Goal: Information Seeking & Learning: Check status

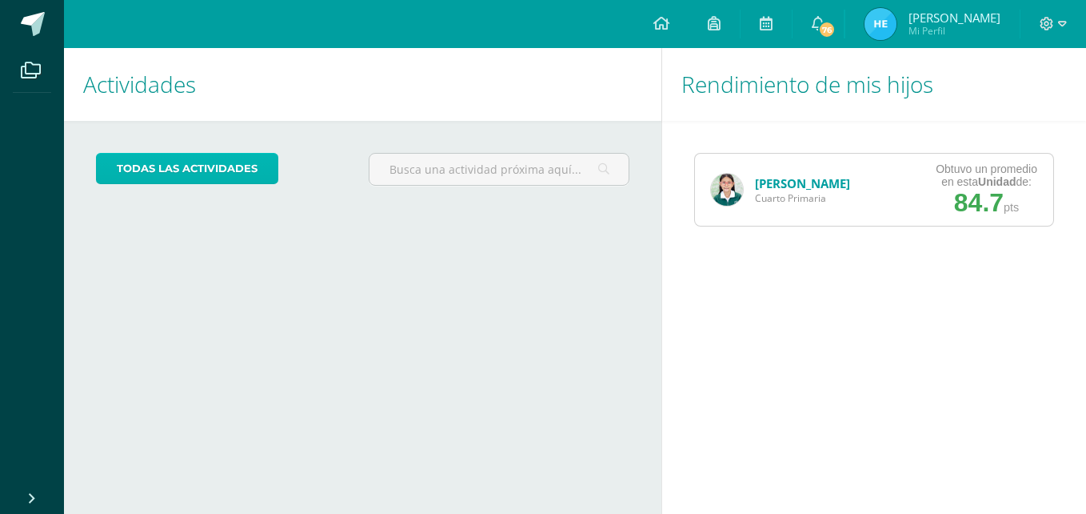
click at [187, 165] on link "todas las Actividades" at bounding box center [187, 168] width 182 height 31
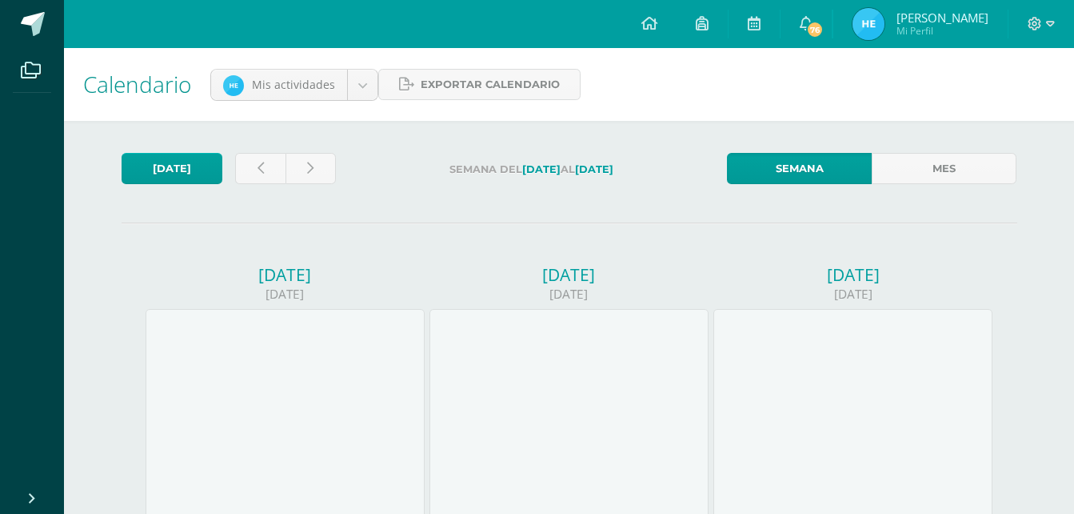
click at [806, 169] on link "Semana" at bounding box center [799, 168] width 145 height 31
click at [761, 22] on icon at bounding box center [754, 23] width 13 height 14
click at [812, 19] on icon at bounding box center [806, 23] width 13 height 14
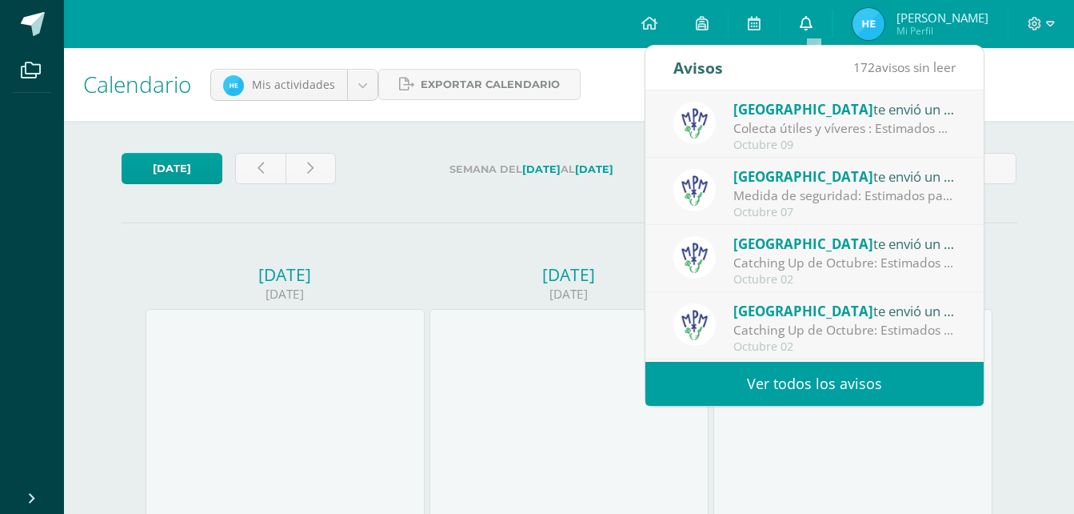
click at [812, 19] on icon at bounding box center [806, 23] width 13 height 14
click at [430, 286] on div "07/10/2025" at bounding box center [569, 294] width 279 height 17
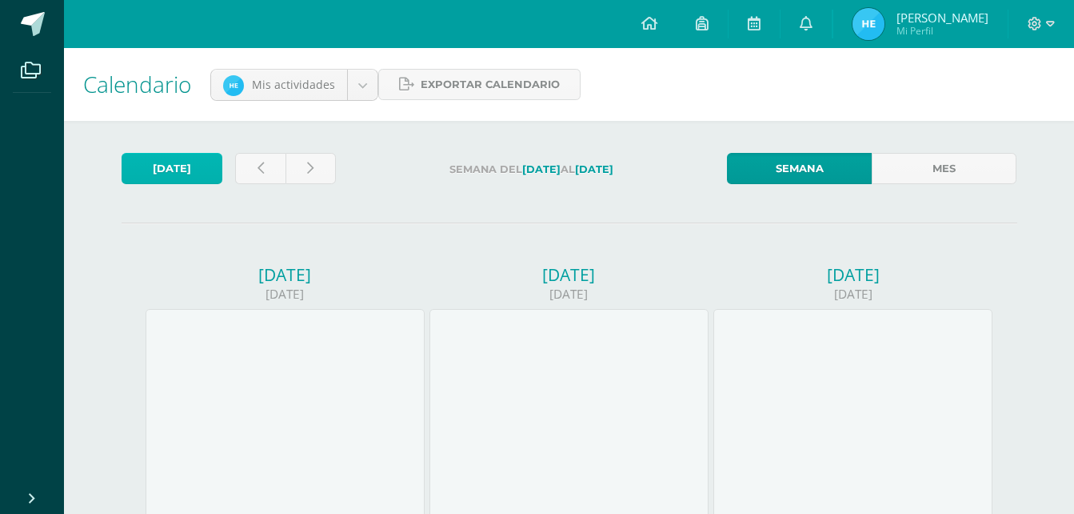
click at [187, 163] on link "Hoy" at bounding box center [172, 168] width 101 height 31
click at [251, 167] on link at bounding box center [260, 168] width 50 height 31
click at [301, 172] on link at bounding box center [311, 168] width 50 height 31
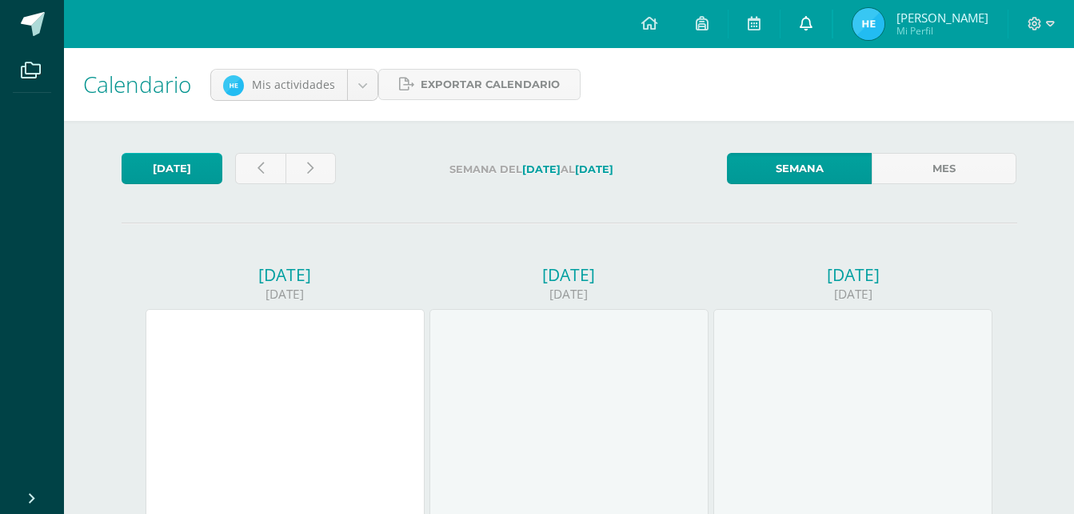
click at [813, 22] on icon at bounding box center [806, 23] width 13 height 14
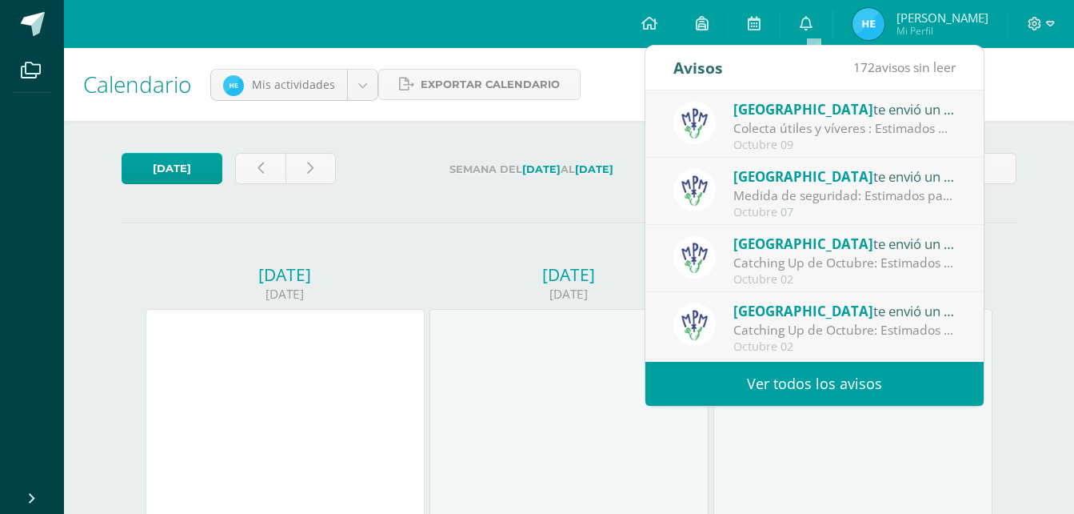
click at [608, 43] on div "Configuración Cerrar sesión Heydy Karolina Mi Perfil Mis accesos directos Aún n…" at bounding box center [569, 24] width 1010 height 48
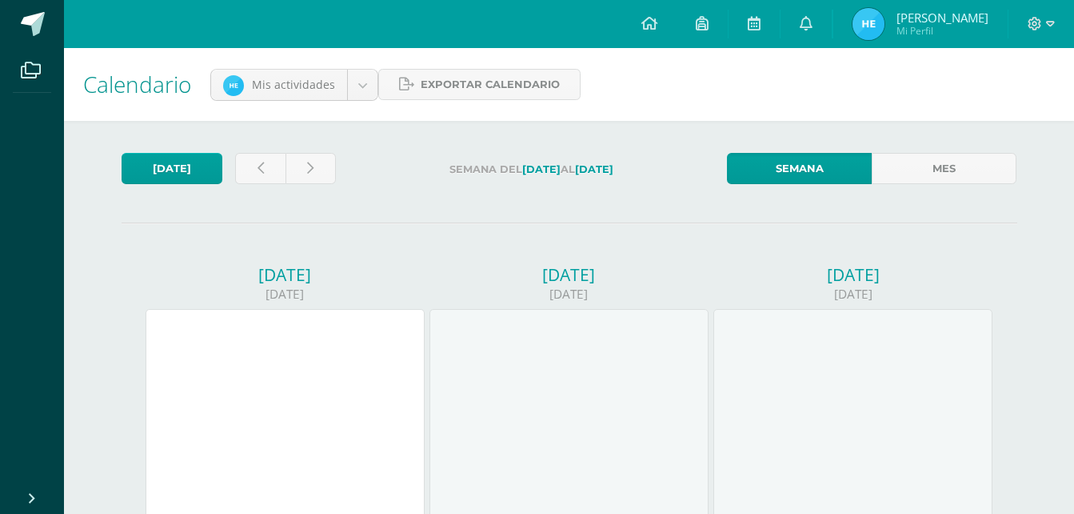
click at [819, 168] on link "Semana" at bounding box center [799, 168] width 145 height 31
click at [709, 25] on icon at bounding box center [702, 23] width 13 height 14
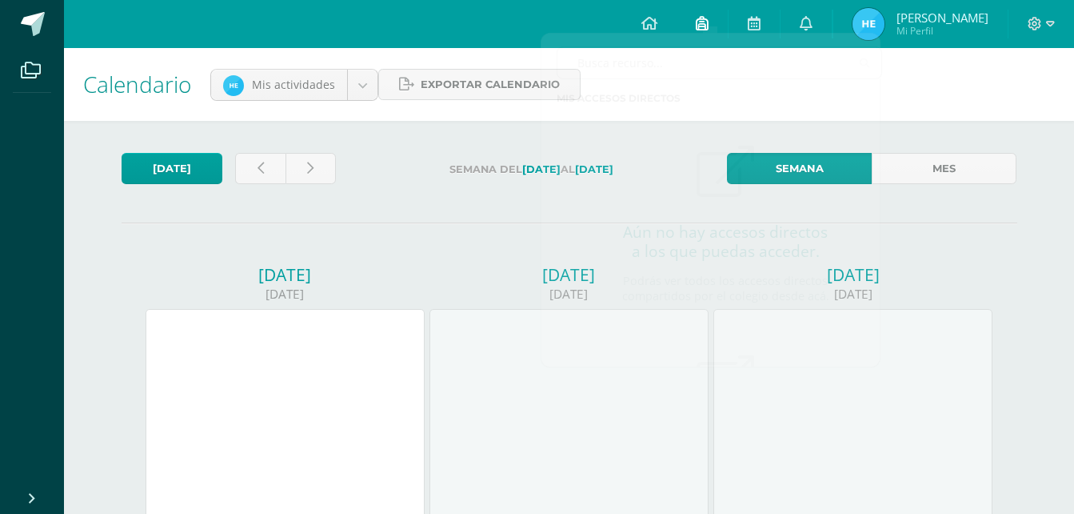
click at [709, 25] on icon at bounding box center [702, 23] width 13 height 14
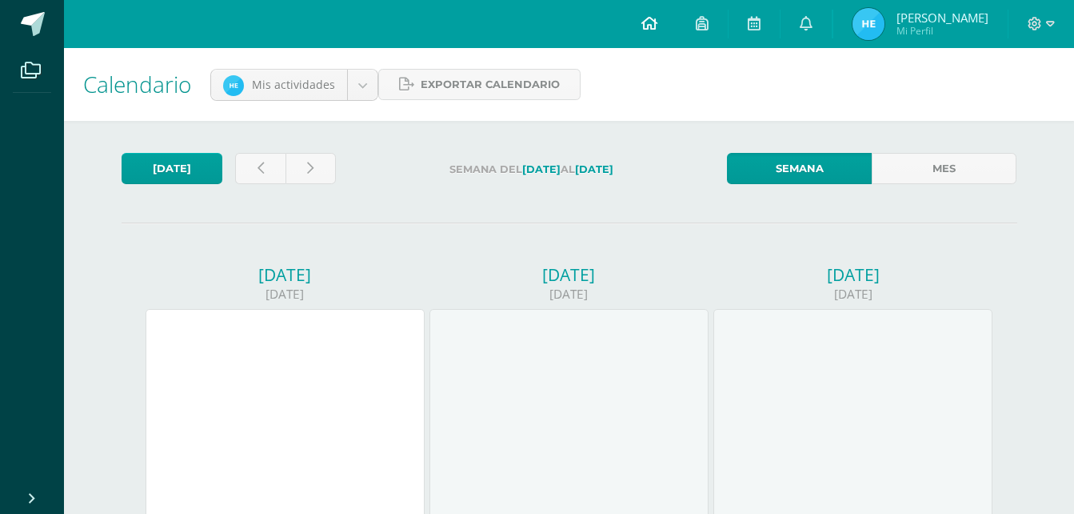
click at [665, 14] on link at bounding box center [649, 24] width 54 height 48
click at [651, 24] on icon at bounding box center [649, 23] width 16 height 14
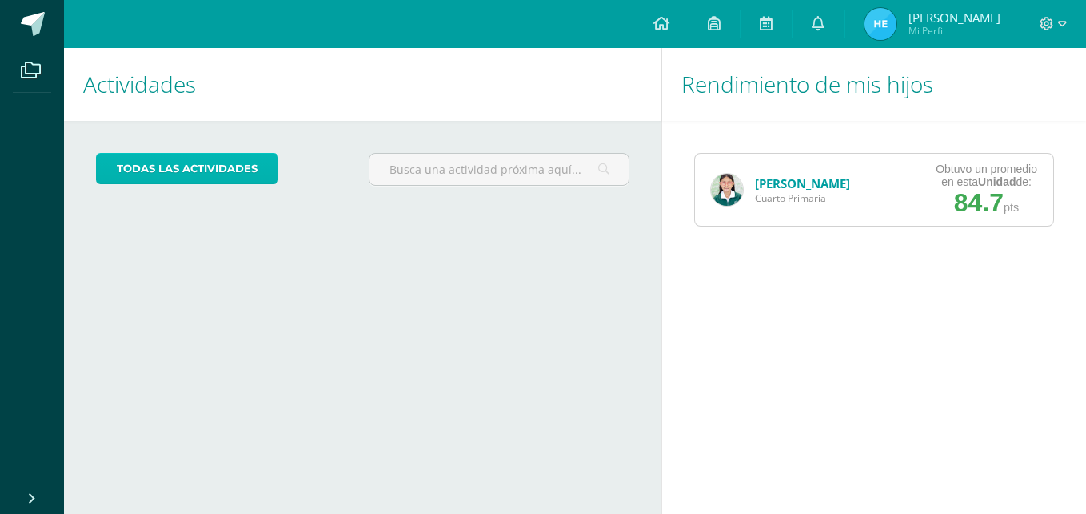
click at [208, 164] on link "todas las Actividades" at bounding box center [187, 168] width 182 height 31
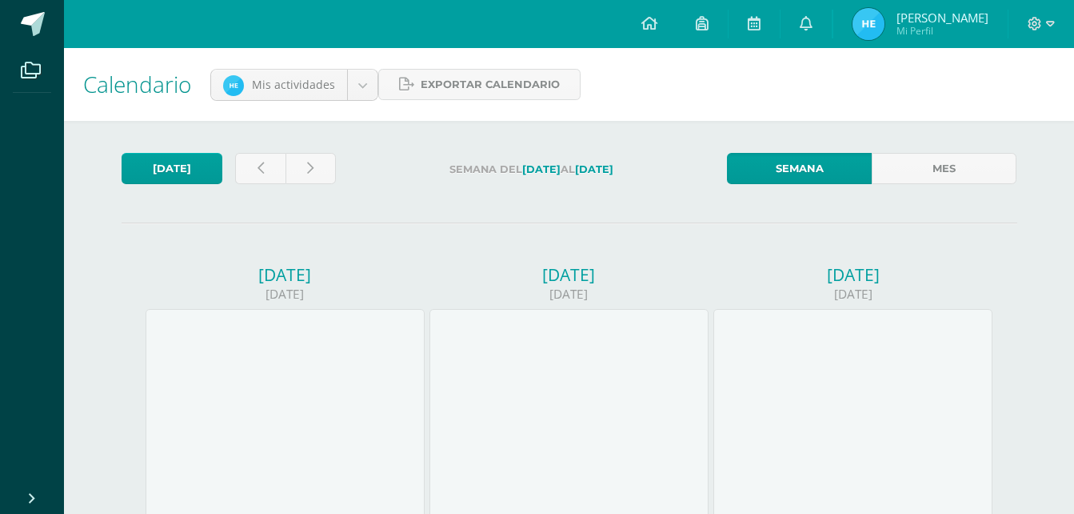
click at [208, 164] on link "[DATE]" at bounding box center [172, 168] width 101 height 31
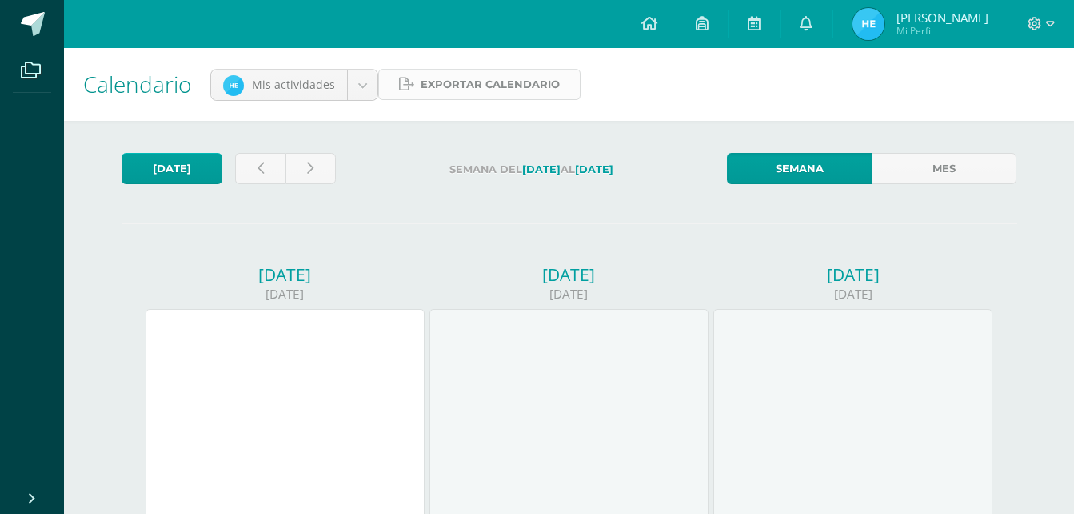
click at [414, 86] on link "Exportar calendario" at bounding box center [479, 84] width 202 height 31
click at [601, 24] on div "Configuración Cerrar sesión Heydy Karolina Mi Perfil Avisos 172 avisos sin leer…" at bounding box center [569, 24] width 1010 height 48
click at [653, 24] on icon at bounding box center [649, 23] width 16 height 14
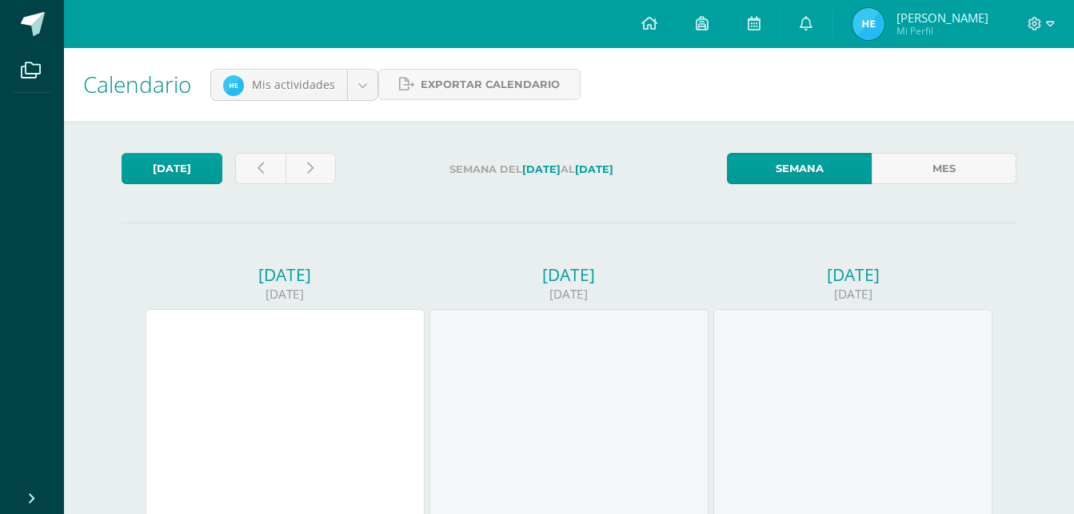
click at [872, 33] on img at bounding box center [869, 24] width 32 height 32
drag, startPoint x: 872, startPoint y: 33, endPoint x: 929, endPoint y: 34, distance: 56.8
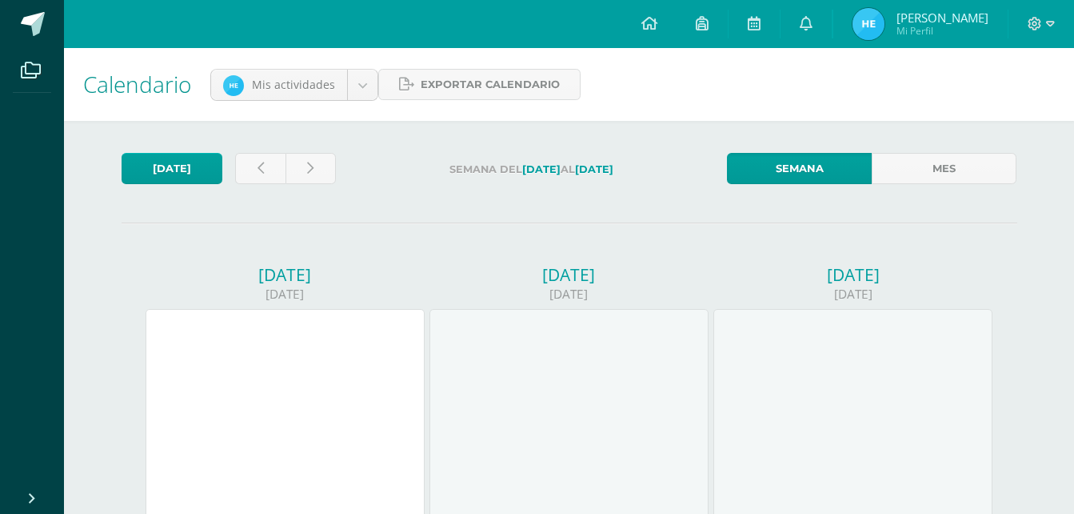
click at [929, 34] on span "Heydy Karolina Mi Perfil" at bounding box center [920, 24] width 142 height 32
click at [929, 34] on span "Mi Perfil" at bounding box center [943, 31] width 92 height 14
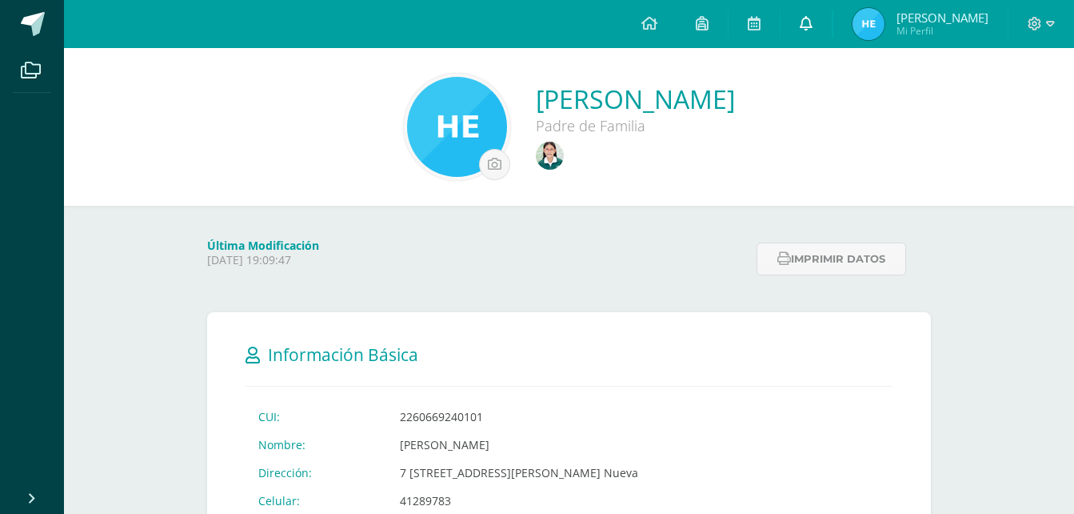
click at [828, 32] on link at bounding box center [806, 24] width 51 height 48
click at [760, 29] on icon at bounding box center [754, 23] width 13 height 14
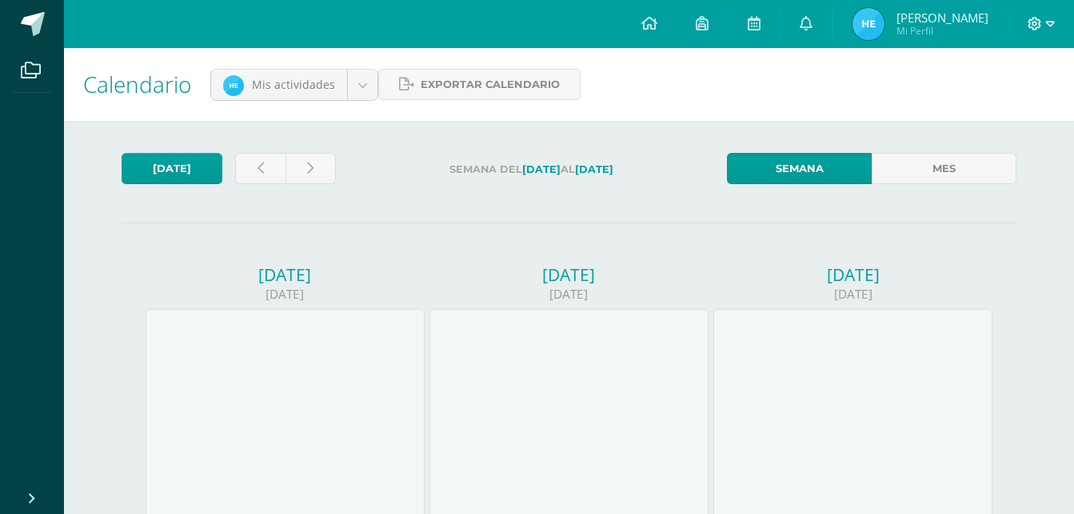
click at [1052, 25] on icon at bounding box center [1050, 24] width 9 height 6
click at [1031, 23] on icon at bounding box center [1035, 24] width 14 height 14
click at [464, 82] on span "Exportar calendario" at bounding box center [490, 85] width 139 height 30
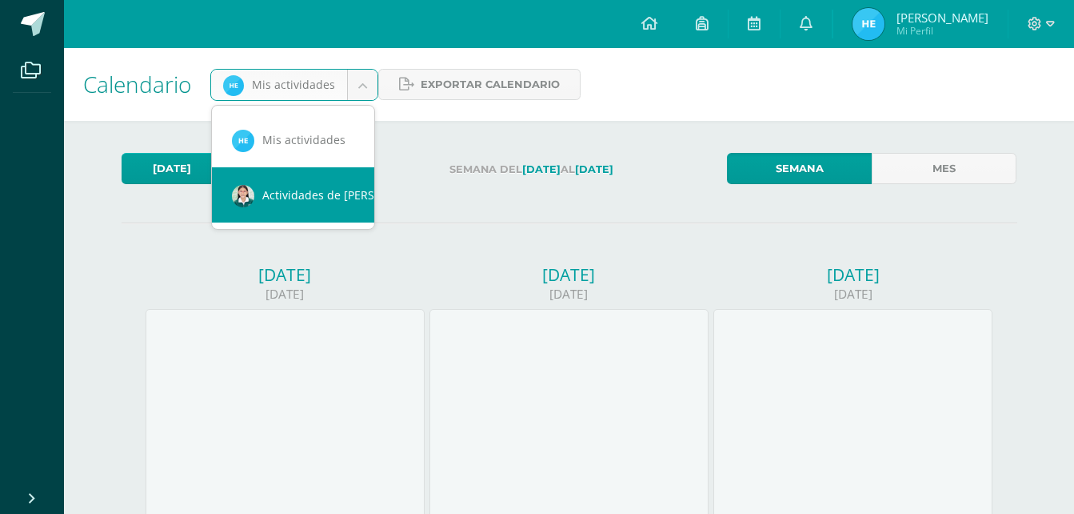
scroll to position [0, 14]
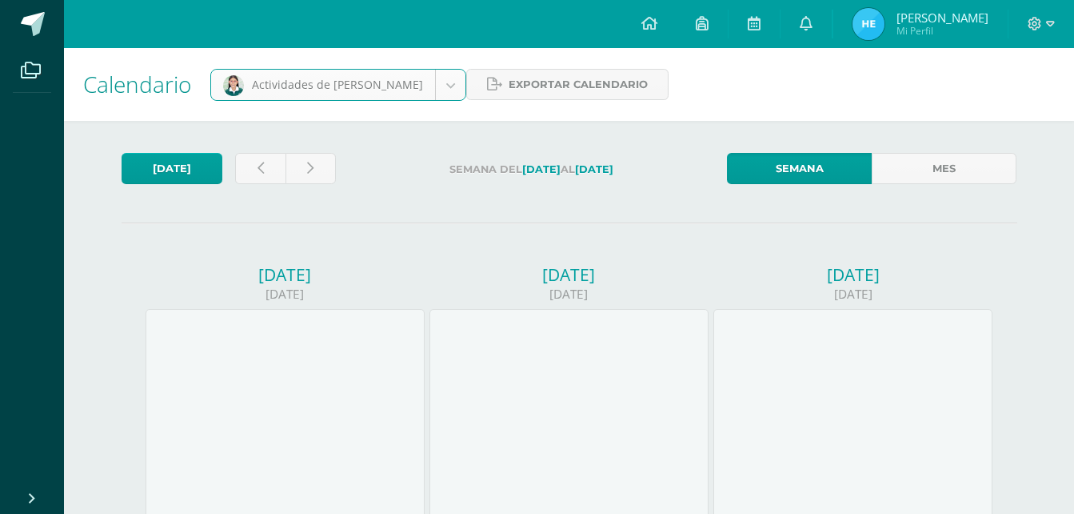
click at [298, 190] on div "Hoy" at bounding box center [228, 172] width 227 height 39
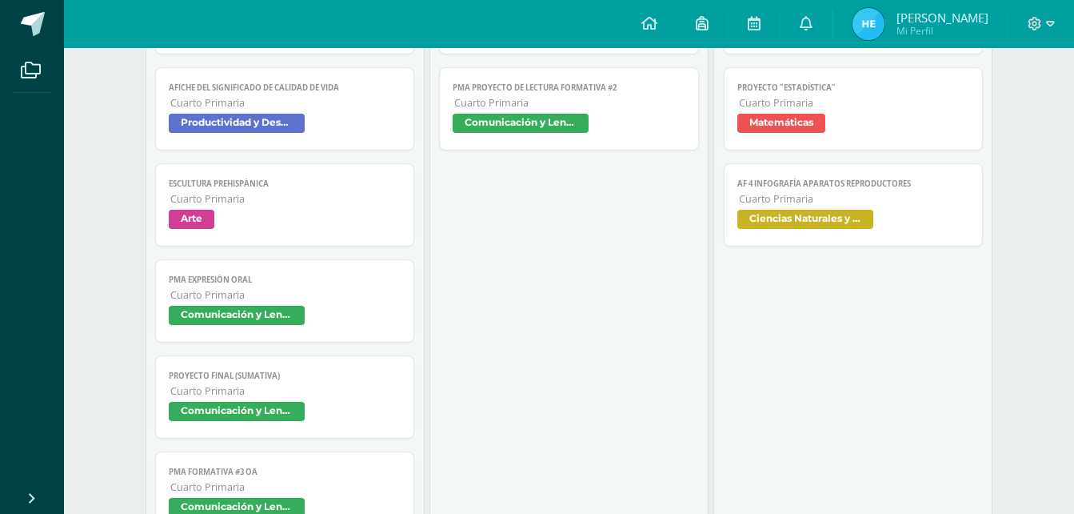
scroll to position [320, 0]
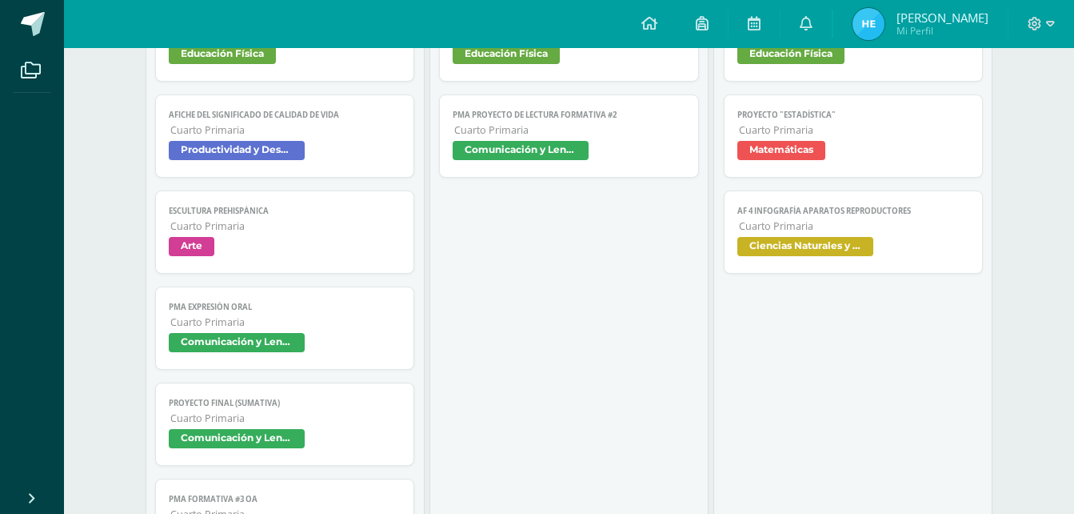
click at [802, 146] on span "Matemáticas" at bounding box center [781, 150] width 88 height 19
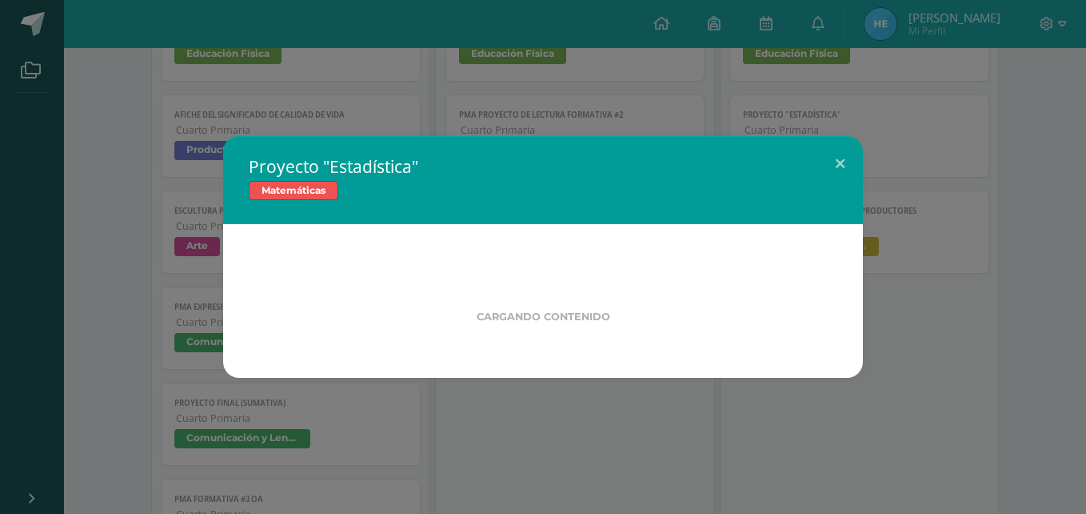
click at [802, 146] on div "Proyecto "Estadística" Matemáticas Cargando contenido" at bounding box center [542, 257] width 1073 height 242
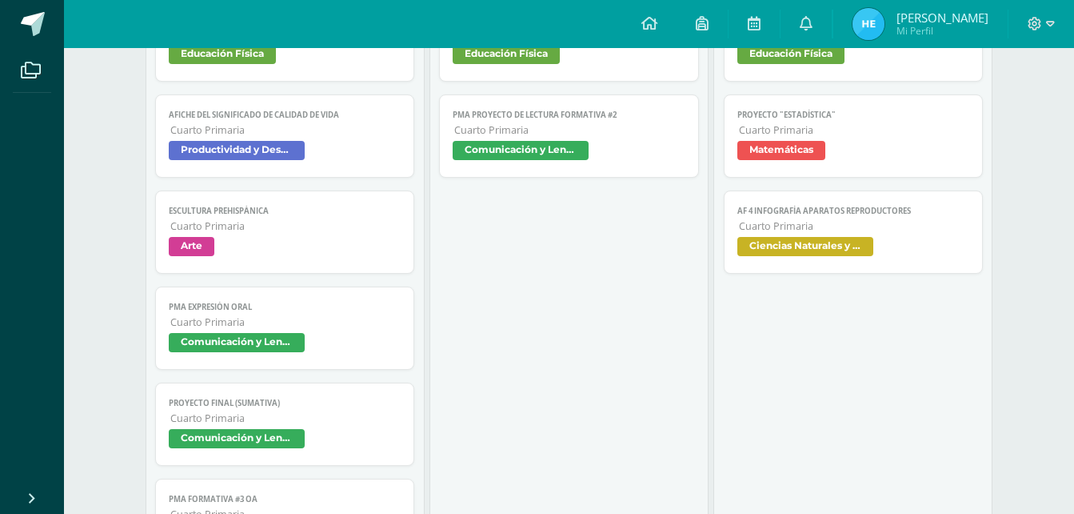
click at [802, 146] on span "Matemáticas" at bounding box center [781, 150] width 88 height 19
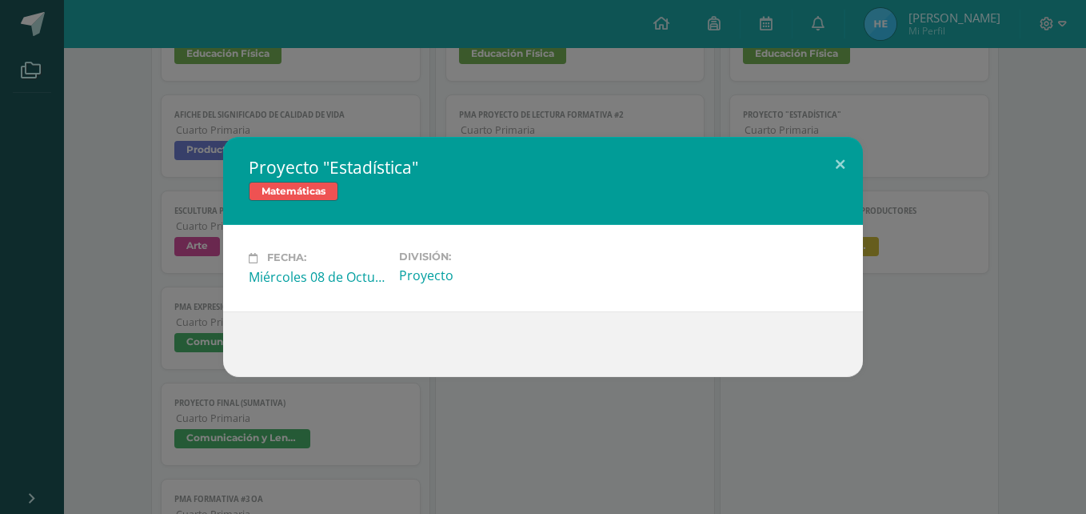
click at [802, 146] on div "Proyecto "Estadística" Matemáticas" at bounding box center [543, 181] width 640 height 88
click at [839, 166] on button at bounding box center [840, 164] width 46 height 54
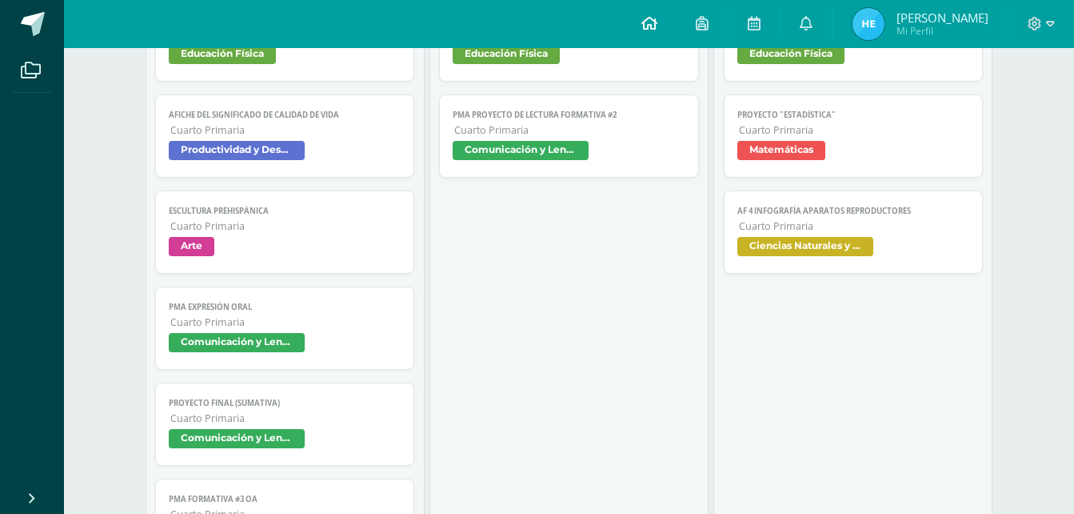
click at [657, 25] on icon at bounding box center [649, 23] width 16 height 14
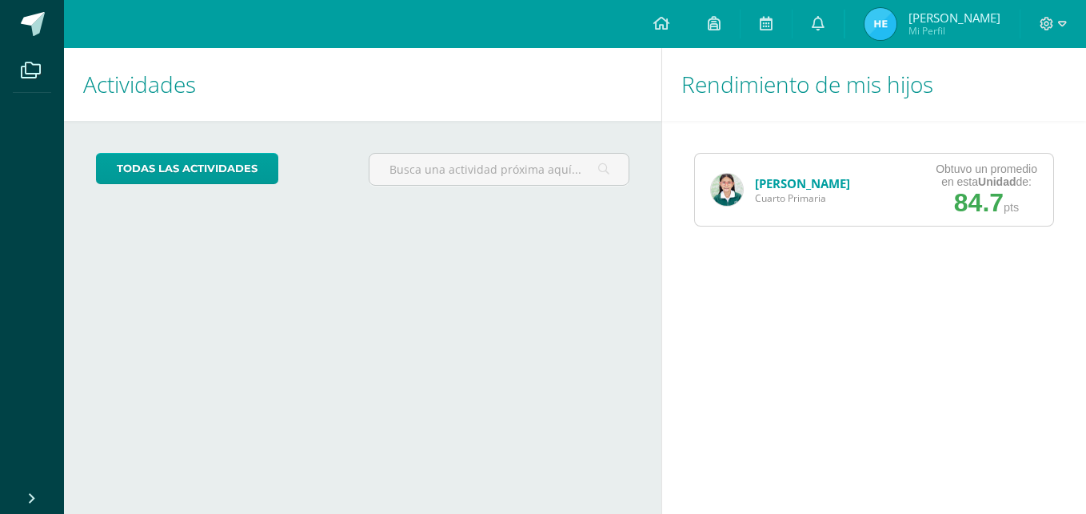
click at [829, 197] on span "Cuarto Primaria" at bounding box center [802, 198] width 95 height 14
drag, startPoint x: 829, startPoint y: 197, endPoint x: 932, endPoint y: 194, distance: 103.2
click at [932, 194] on div "Obtuvo un promedio en esta Unidad de: 84.7 pts" at bounding box center [987, 190] width 134 height 72
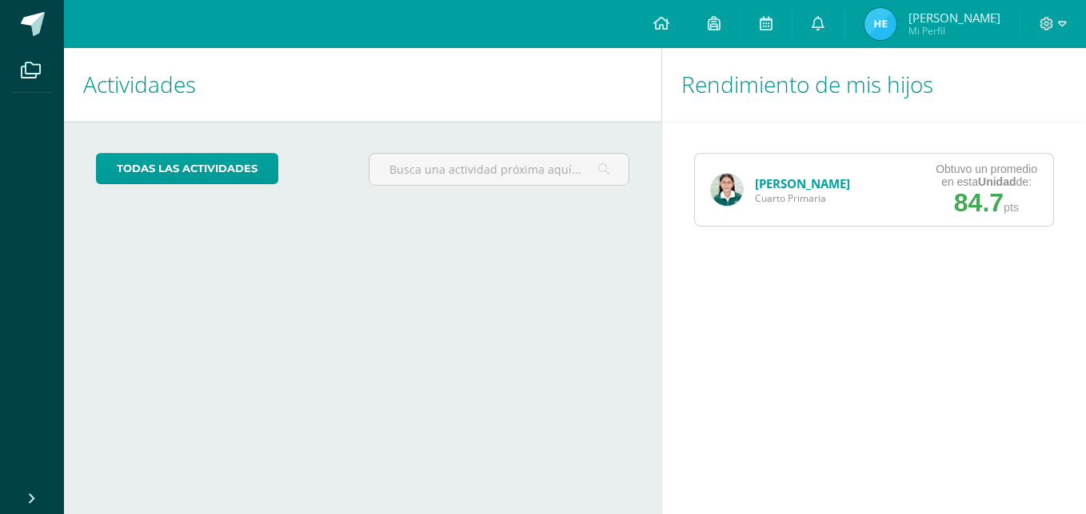
click at [993, 191] on span "84.7" at bounding box center [979, 202] width 50 height 29
click at [725, 191] on img at bounding box center [727, 190] width 32 height 32
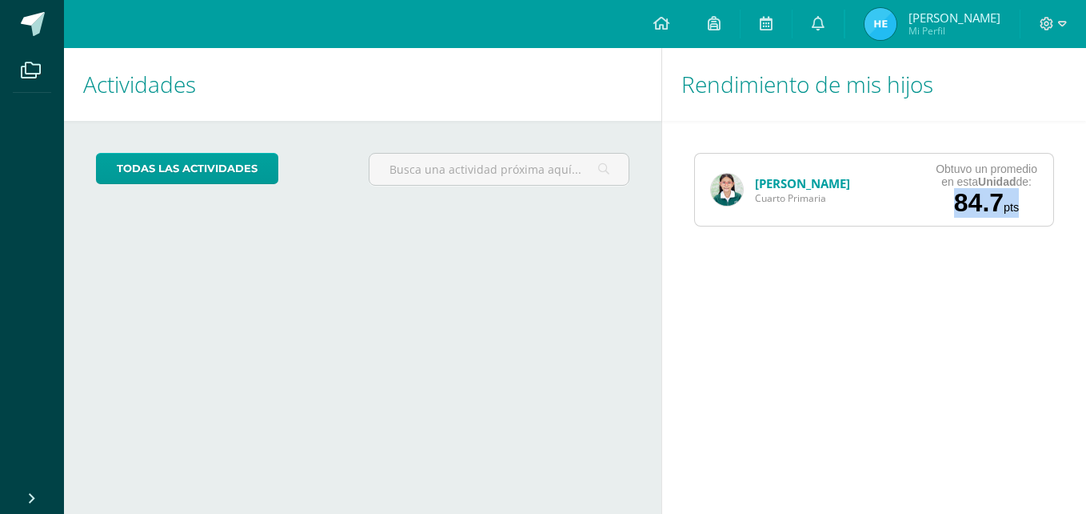
click at [725, 191] on img at bounding box center [727, 190] width 32 height 32
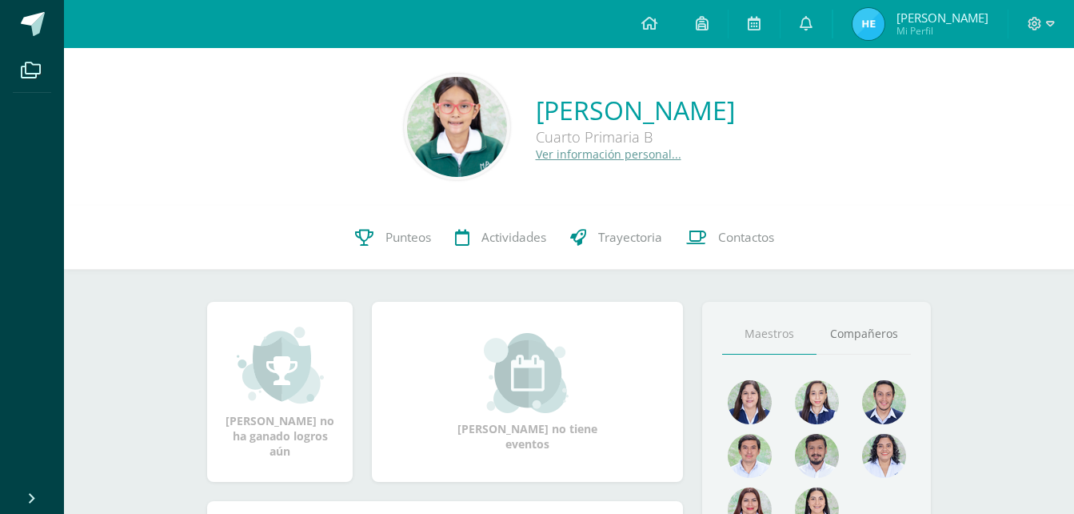
click at [725, 191] on div "[PERSON_NAME] Cuarto Primaria B Ver información personal..." at bounding box center [569, 127] width 1010 height 158
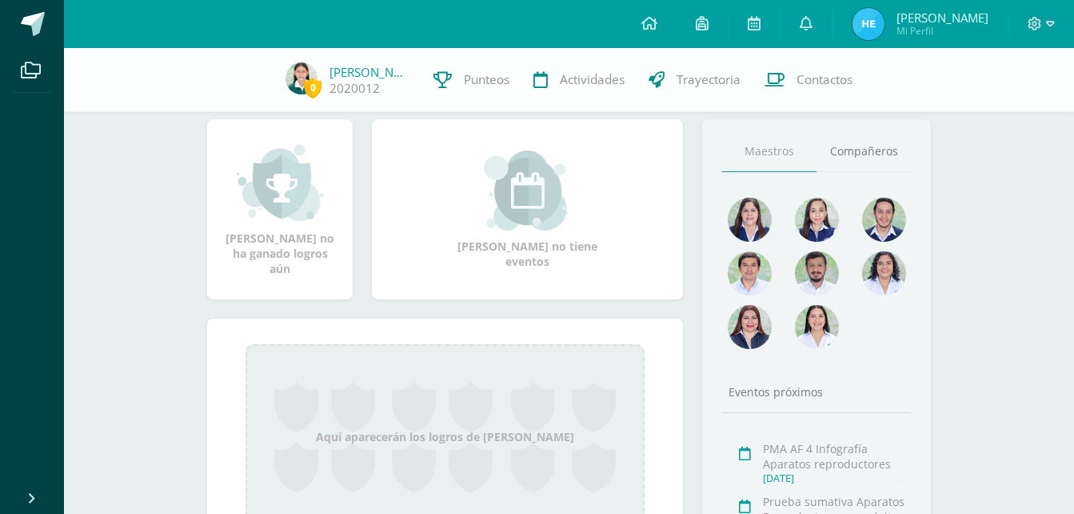
scroll to position [160, 0]
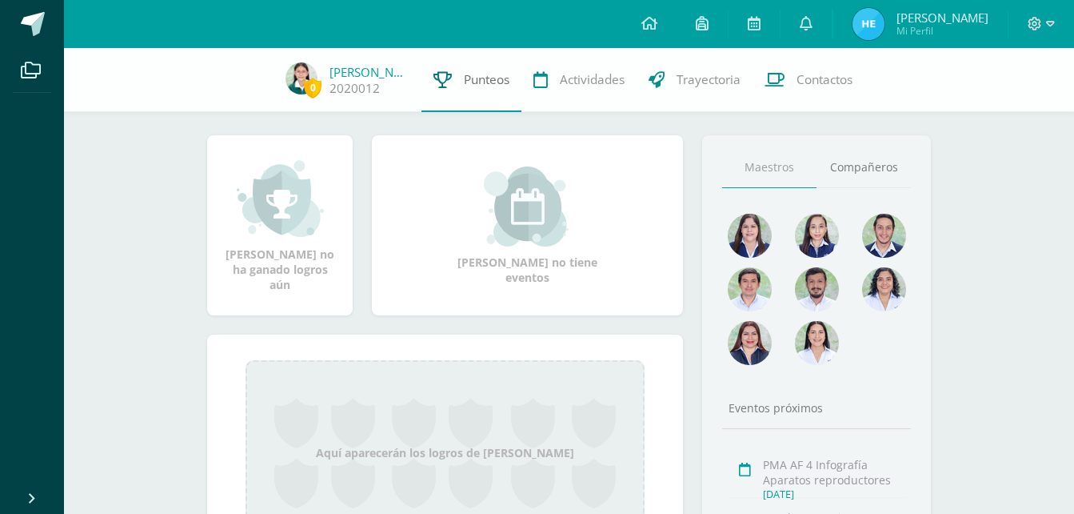
click at [470, 83] on span "Punteos" at bounding box center [487, 79] width 46 height 17
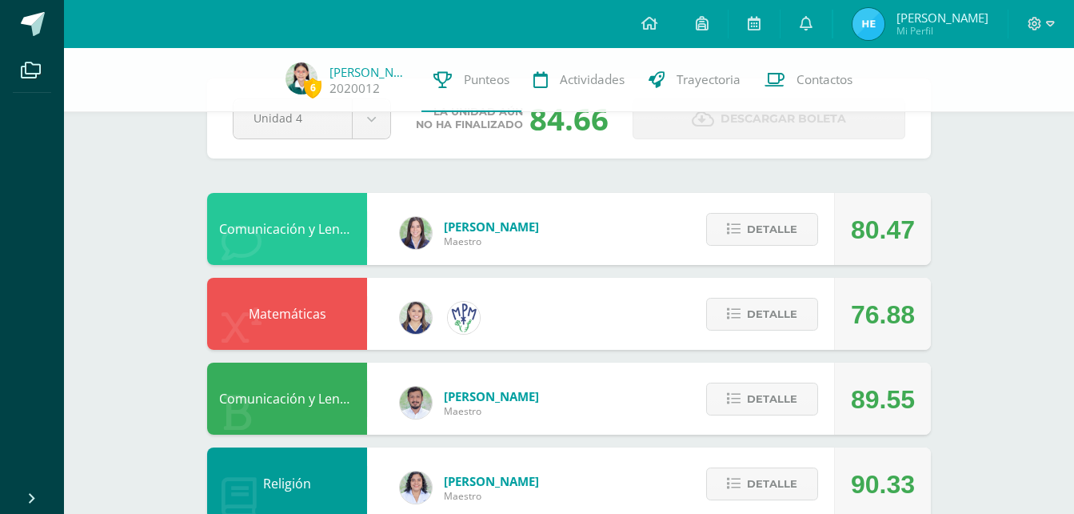
scroll to position [56, 0]
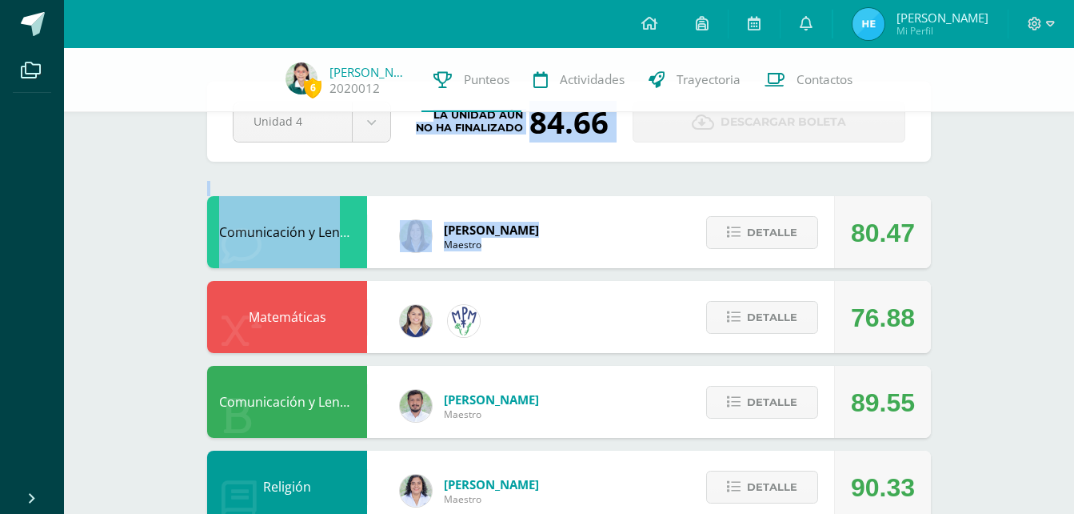
drag, startPoint x: 652, startPoint y: 229, endPoint x: 574, endPoint y: 204, distance: 81.5
click at [574, 204] on div "Comunicación y Lenguaje L3 Inglés [PERSON_NAME] Maestro 80.47 [GEOGRAPHIC_DATA]" at bounding box center [569, 232] width 724 height 72
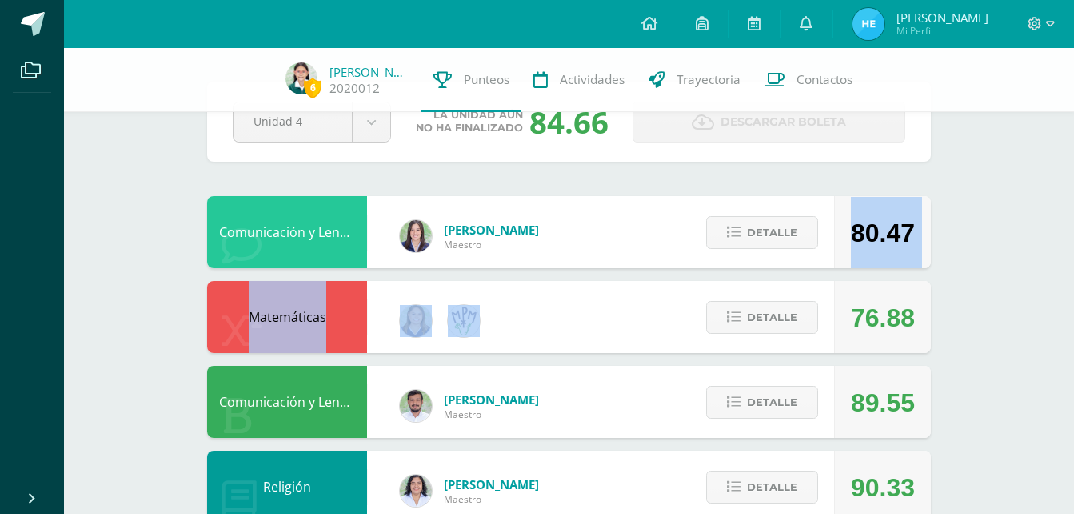
drag, startPoint x: 574, startPoint y: 204, endPoint x: 577, endPoint y: 299, distance: 95.2
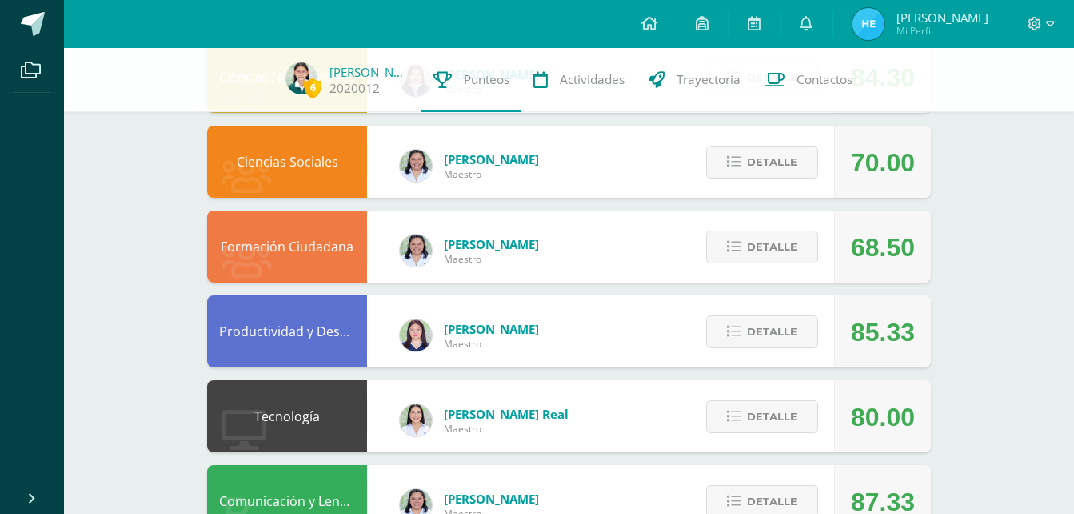
scroll to position [551, 0]
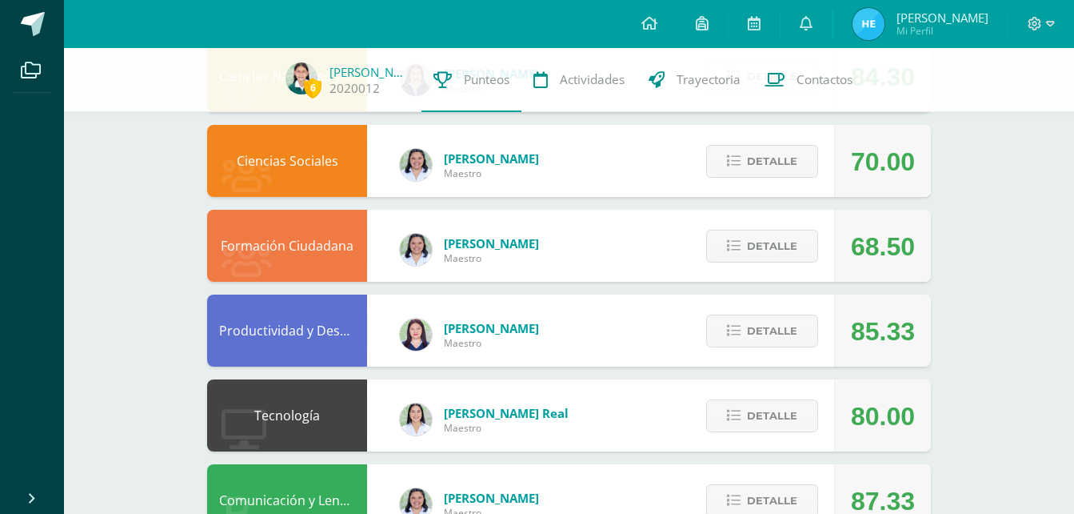
click at [602, 244] on div "Formación Ciudadana [PERSON_NAME] 68.50 [GEOGRAPHIC_DATA]" at bounding box center [569, 246] width 724 height 72
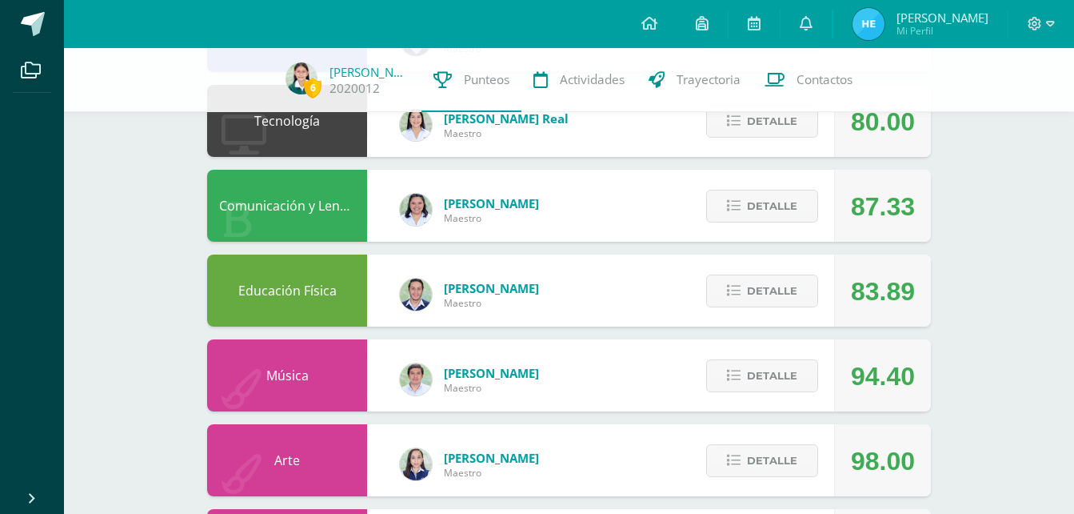
scroll to position [945, 0]
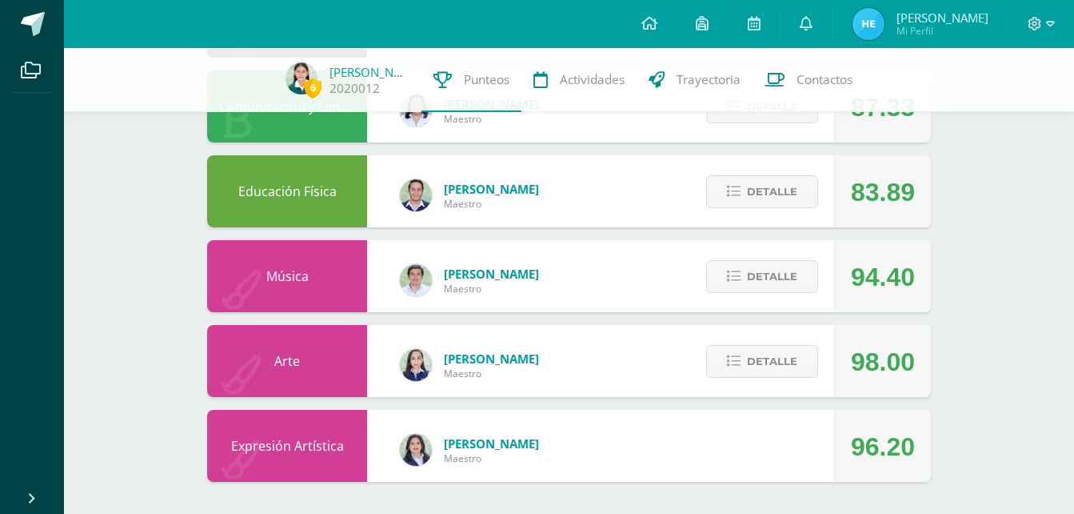
click at [287, 372] on div "Arte" at bounding box center [287, 361] width 160 height 72
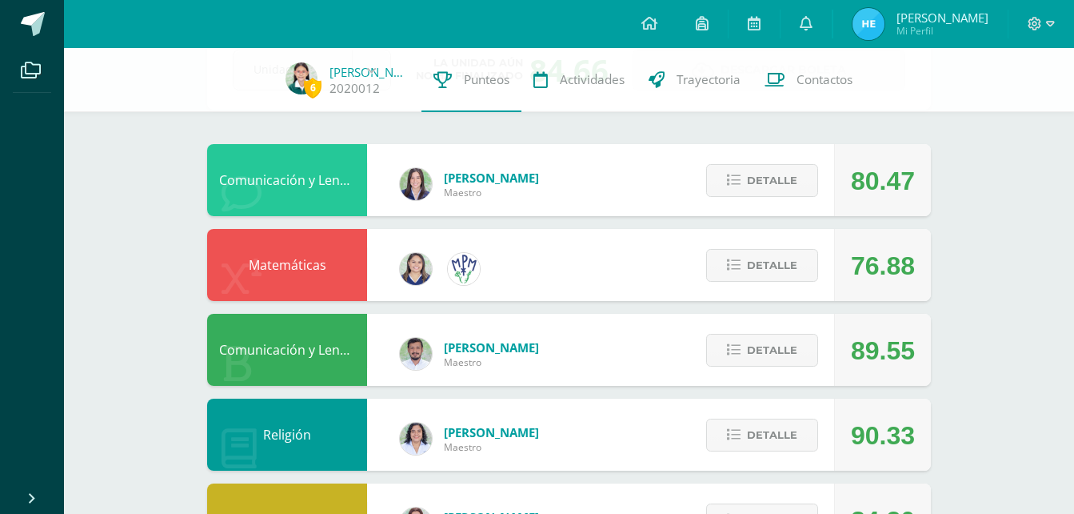
scroll to position [109, 0]
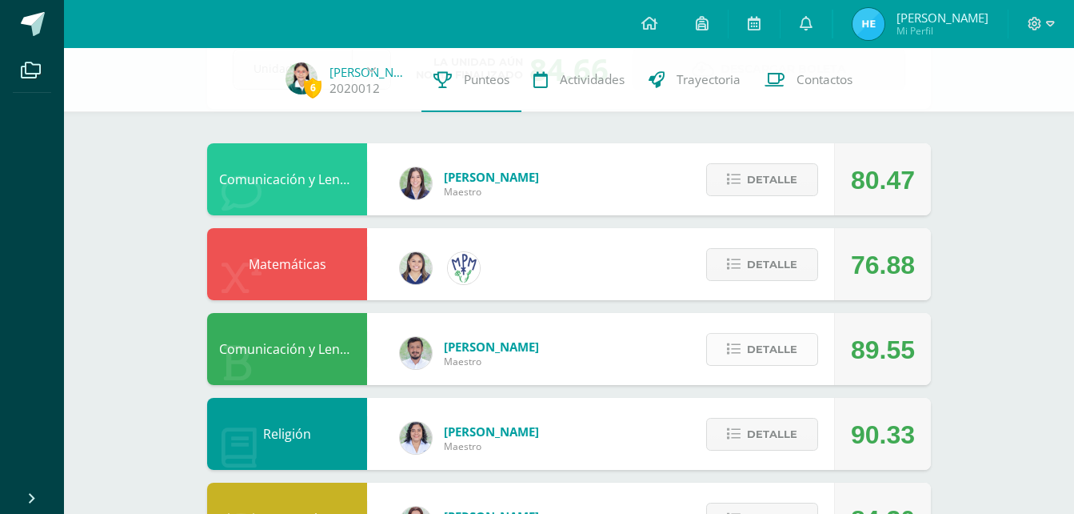
click at [726, 346] on button "Detalle" at bounding box center [762, 349] width 112 height 33
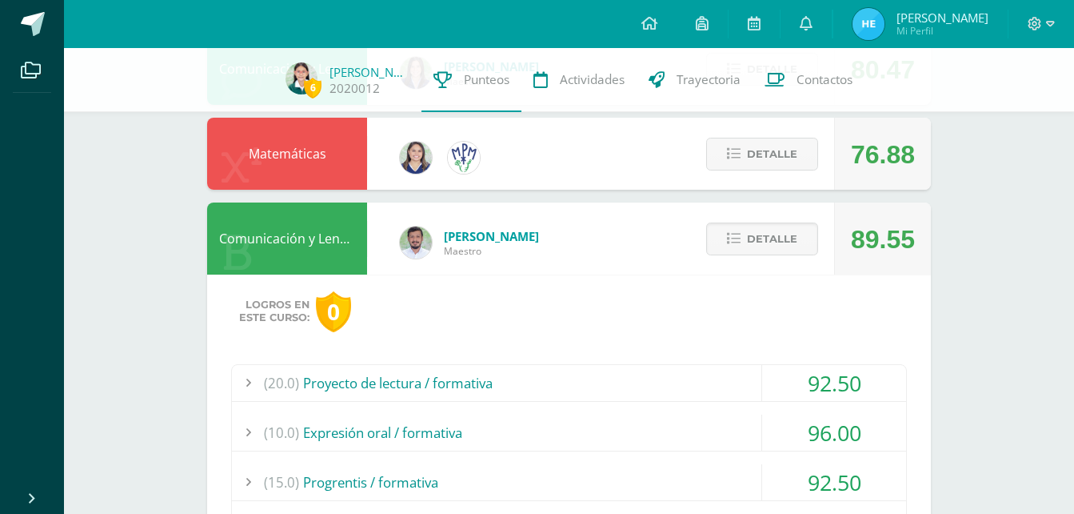
scroll to position [218, 0]
click at [773, 167] on span "Detalle" at bounding box center [772, 155] width 50 height 30
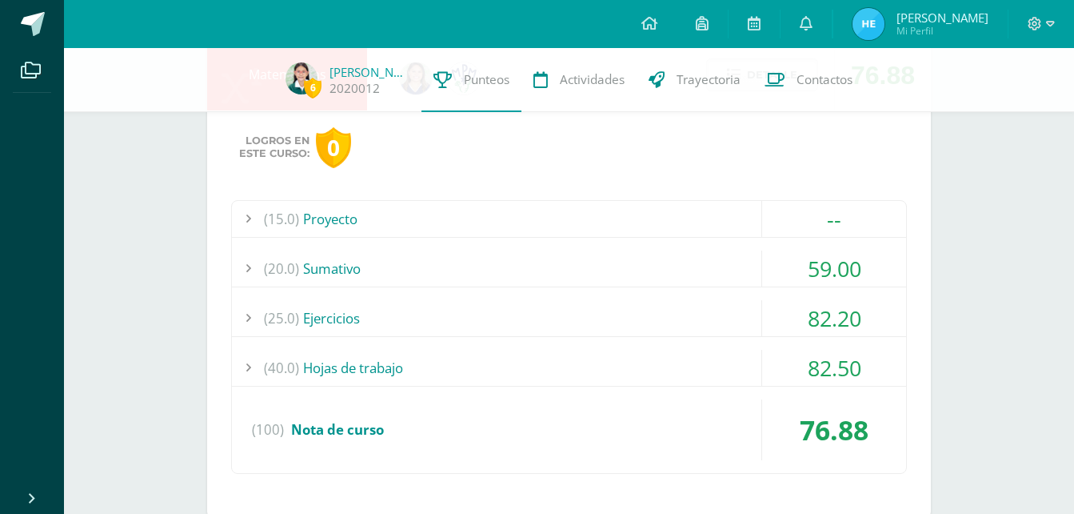
scroll to position [302, 0]
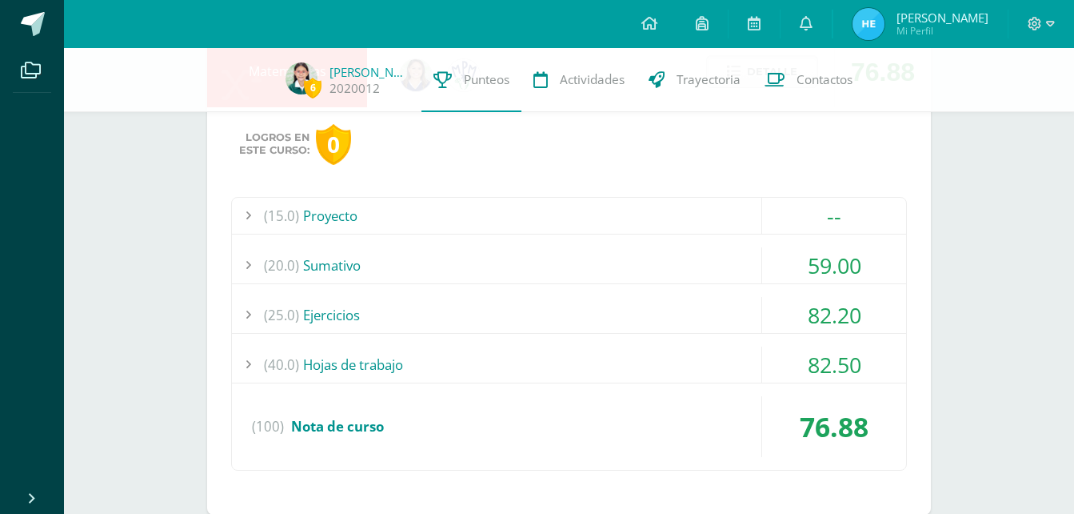
click at [836, 216] on div "--" at bounding box center [834, 216] width 144 height 36
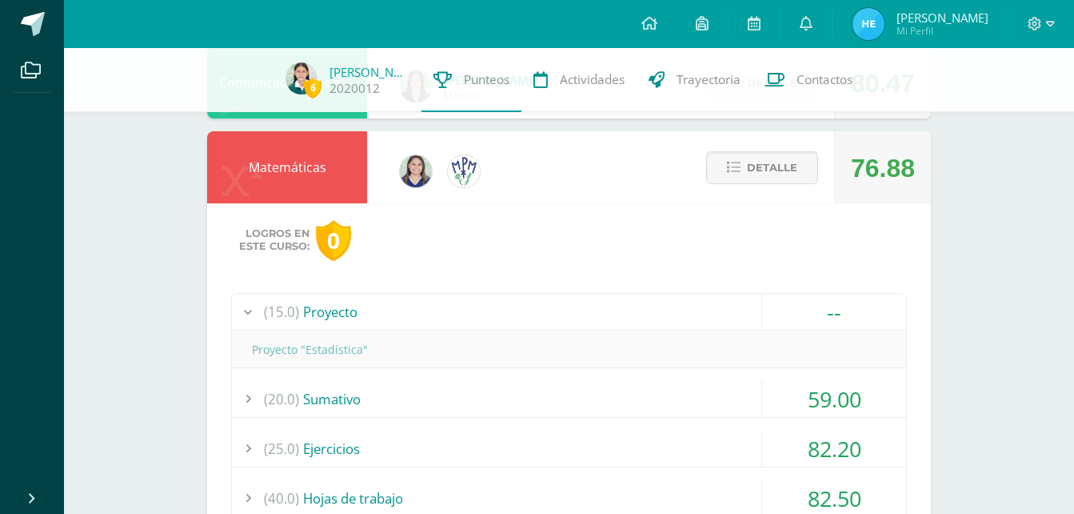
scroll to position [205, 0]
click at [753, 162] on span "Detalle" at bounding box center [772, 169] width 50 height 30
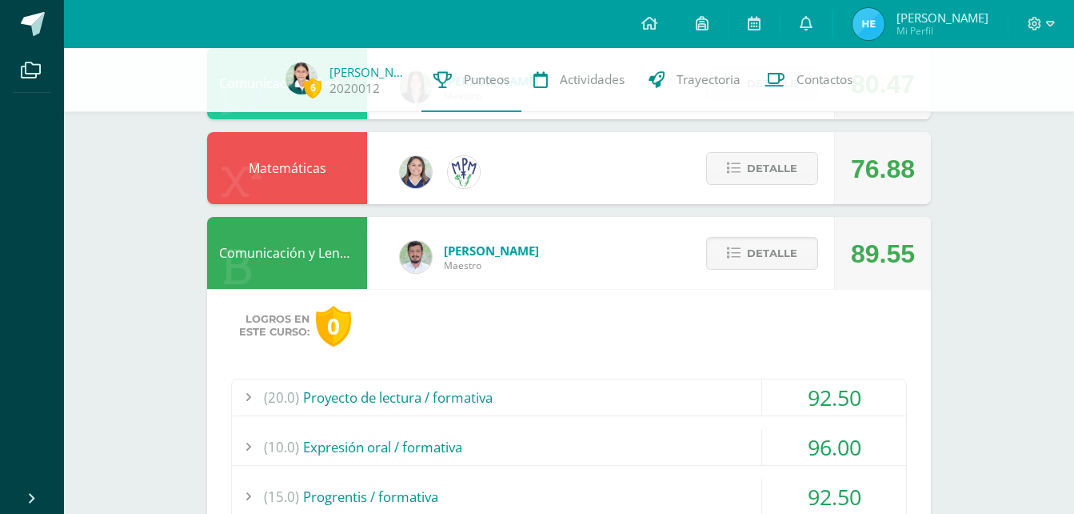
click at [599, 340] on div "Logros en este curso: 0" at bounding box center [569, 326] width 676 height 41
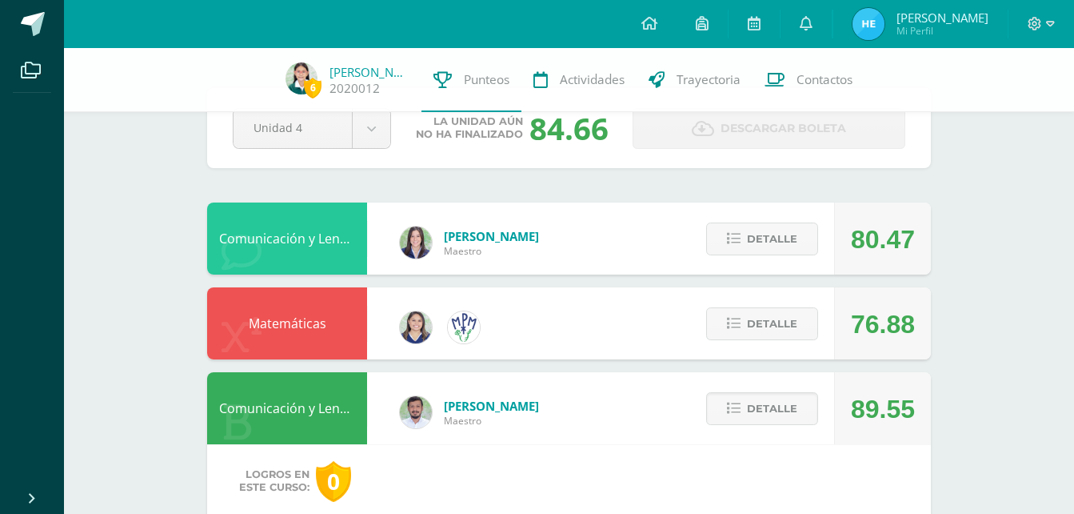
scroll to position [50, 0]
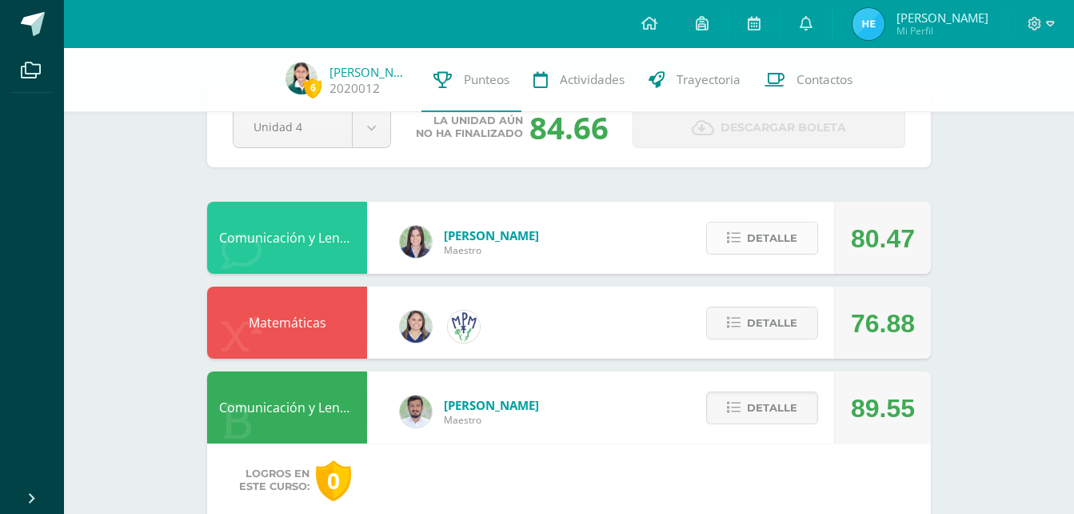
click at [739, 247] on button "Detalle" at bounding box center [762, 238] width 112 height 33
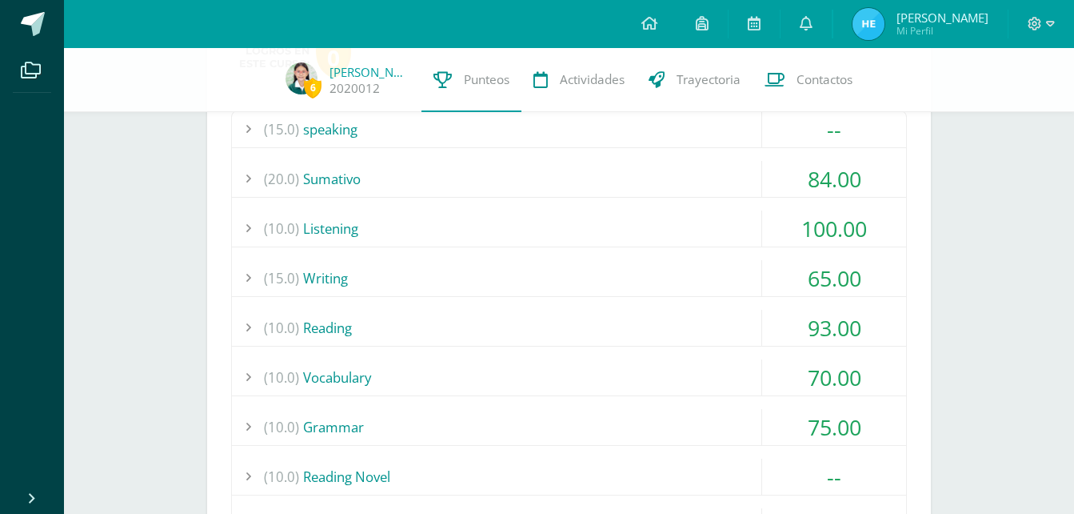
scroll to position [304, 0]
click at [328, 285] on div "(15.0) Writing" at bounding box center [569, 277] width 674 height 36
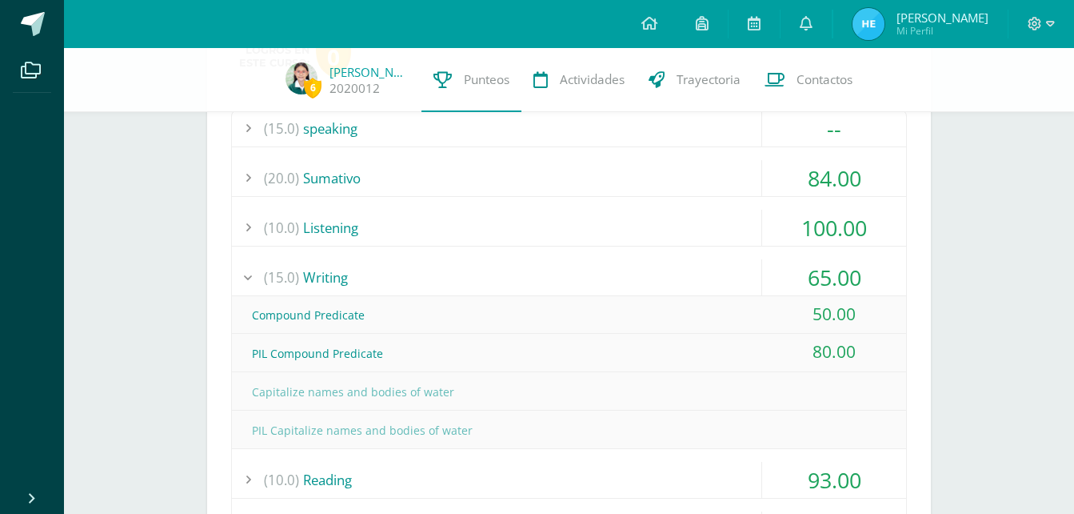
click at [524, 182] on div "(20.0) [GEOGRAPHIC_DATA]" at bounding box center [569, 178] width 674 height 36
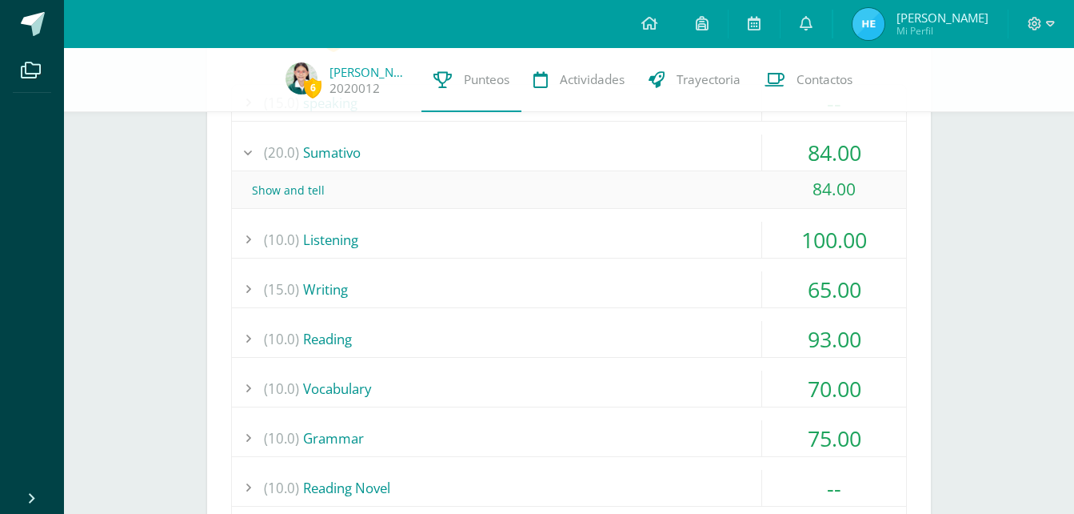
scroll to position [0, 0]
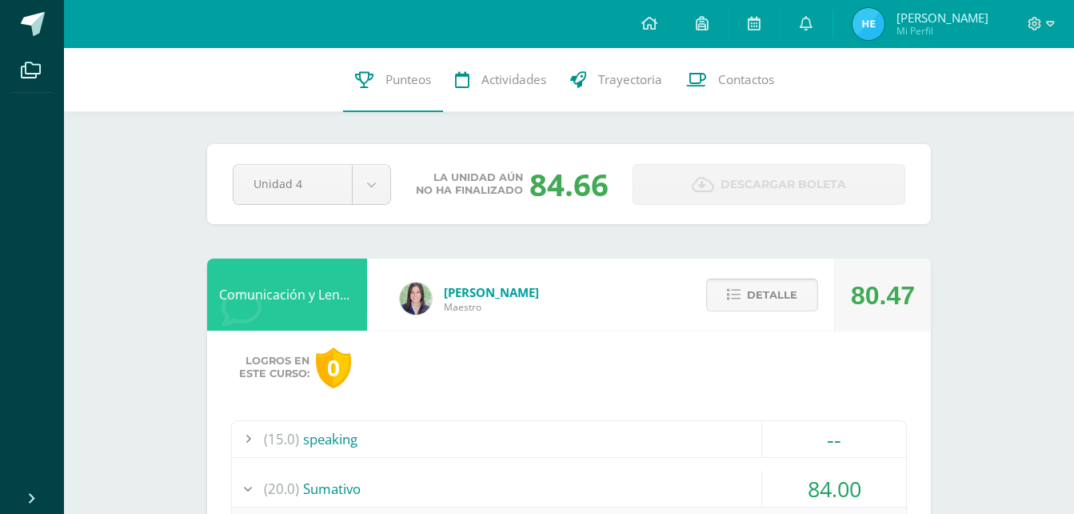
click at [769, 291] on span "Detalle" at bounding box center [772, 295] width 50 height 30
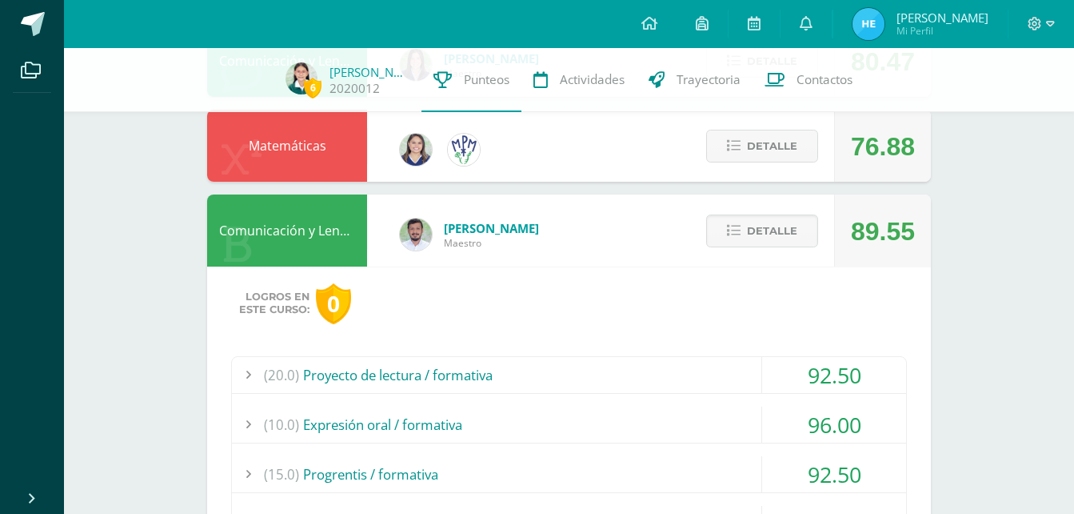
scroll to position [226, 0]
click at [522, 229] on span "[PERSON_NAME]" at bounding box center [491, 229] width 95 height 16
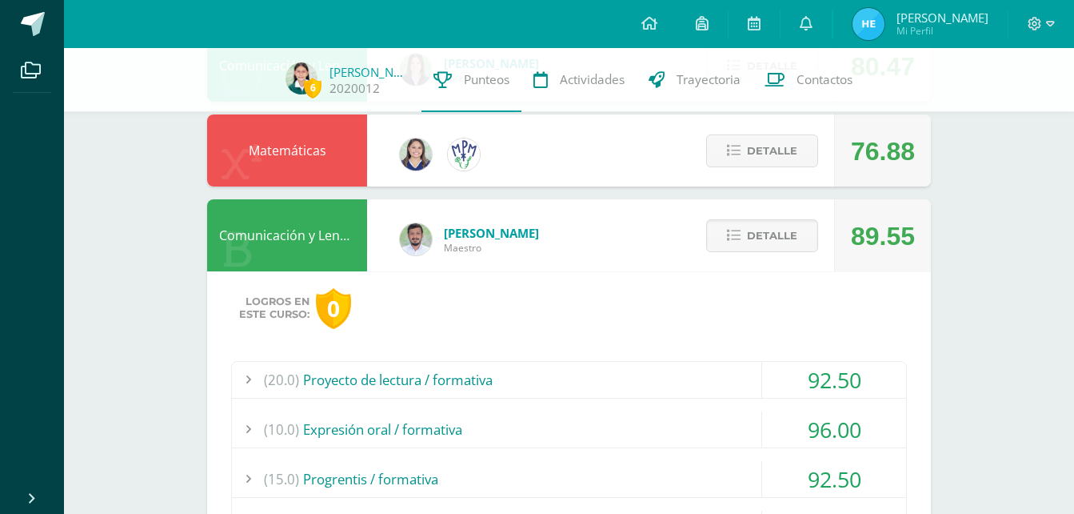
scroll to position [222, 0]
click at [753, 239] on span "Detalle" at bounding box center [772, 237] width 50 height 30
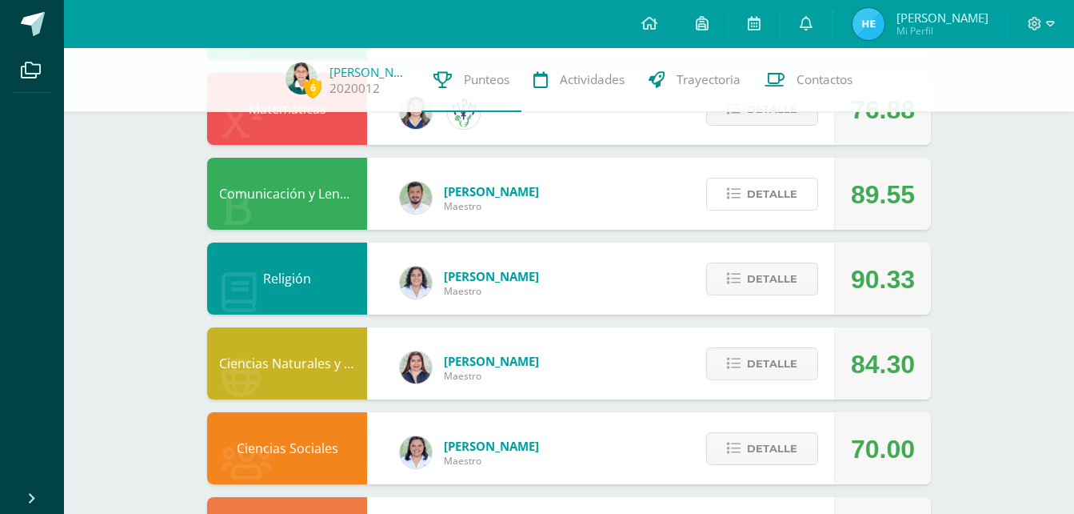
scroll to position [262, 0]
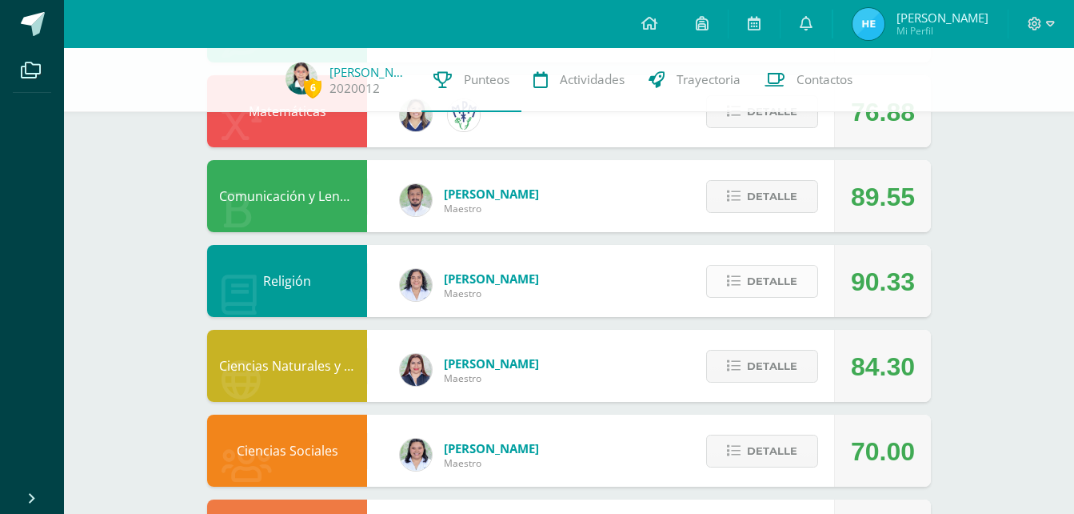
click at [765, 274] on span "Detalle" at bounding box center [772, 281] width 50 height 30
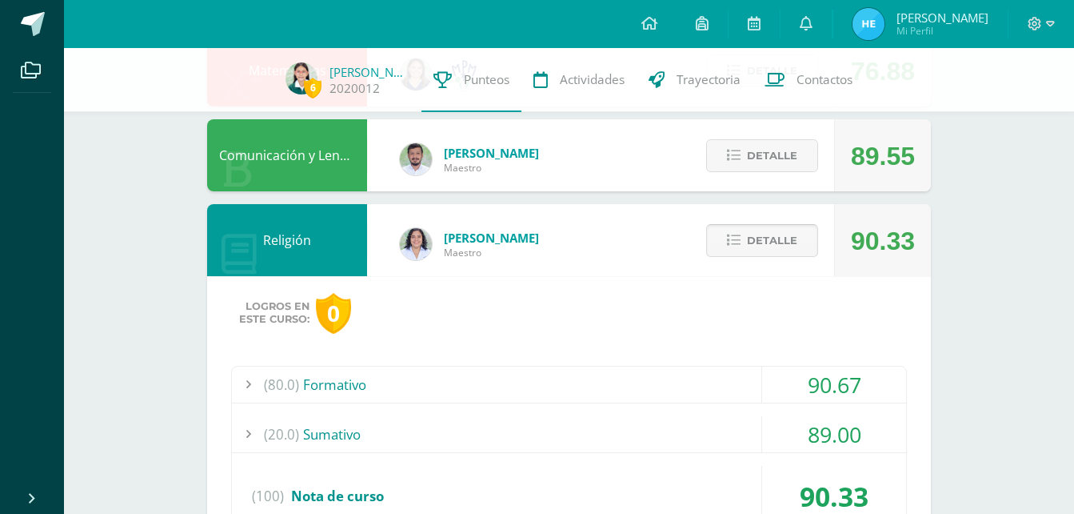
scroll to position [300, 0]
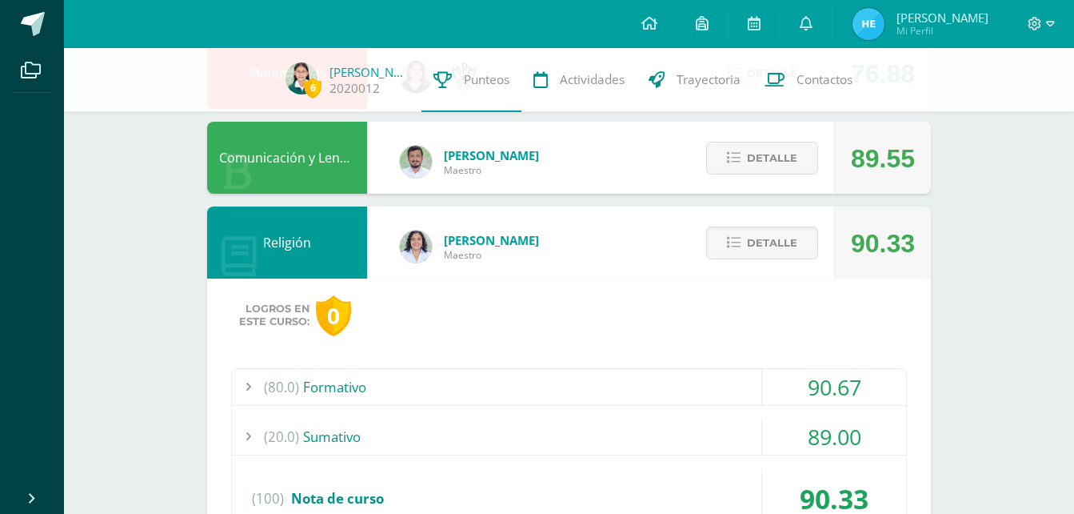
click at [578, 245] on div "Religión [PERSON_NAME] 90.33 [GEOGRAPHIC_DATA] Logros en este curso: 0 (80.0) F…" at bounding box center [569, 396] width 724 height 380
click at [286, 267] on div "Religión" at bounding box center [287, 242] width 160 height 72
drag, startPoint x: 286, startPoint y: 267, endPoint x: 174, endPoint y: 249, distance: 114.3
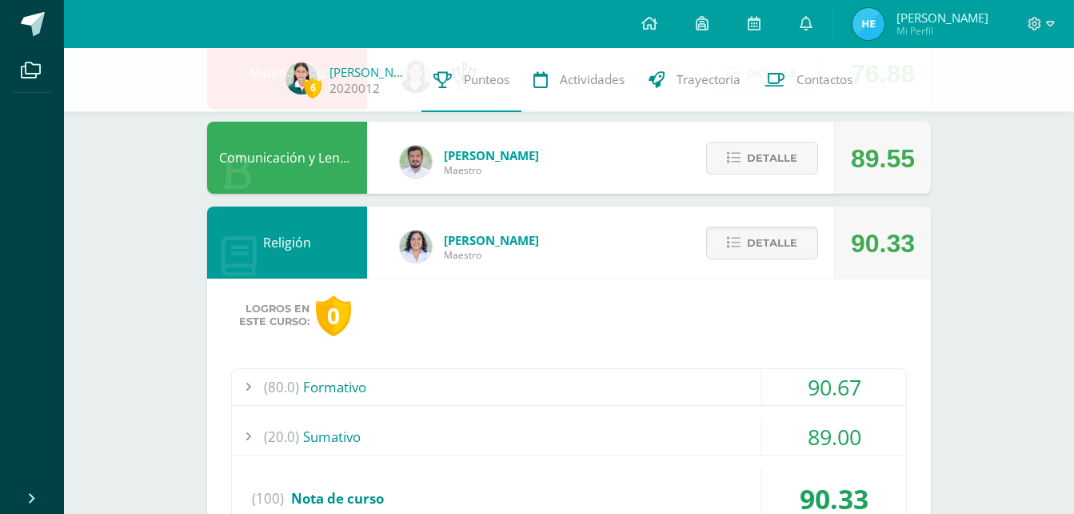
drag, startPoint x: 174, startPoint y: 249, endPoint x: 578, endPoint y: 238, distance: 404.9
click at [578, 238] on div "Religión [PERSON_NAME] 90.33 [GEOGRAPHIC_DATA] Logros en este curso: 0 (80.0) F…" at bounding box center [569, 396] width 724 height 380
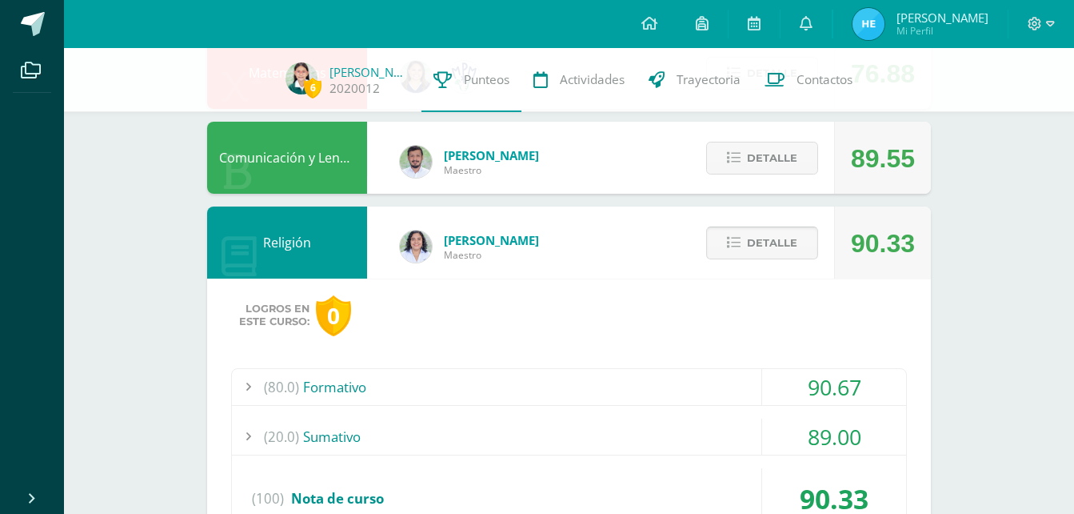
click at [756, 244] on span "Detalle" at bounding box center [772, 243] width 50 height 30
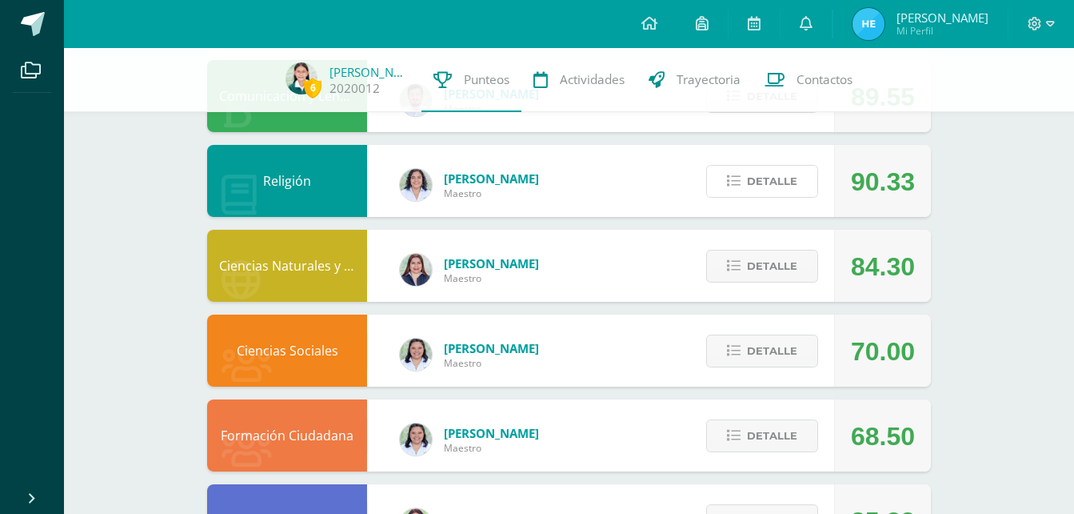
scroll to position [362, 0]
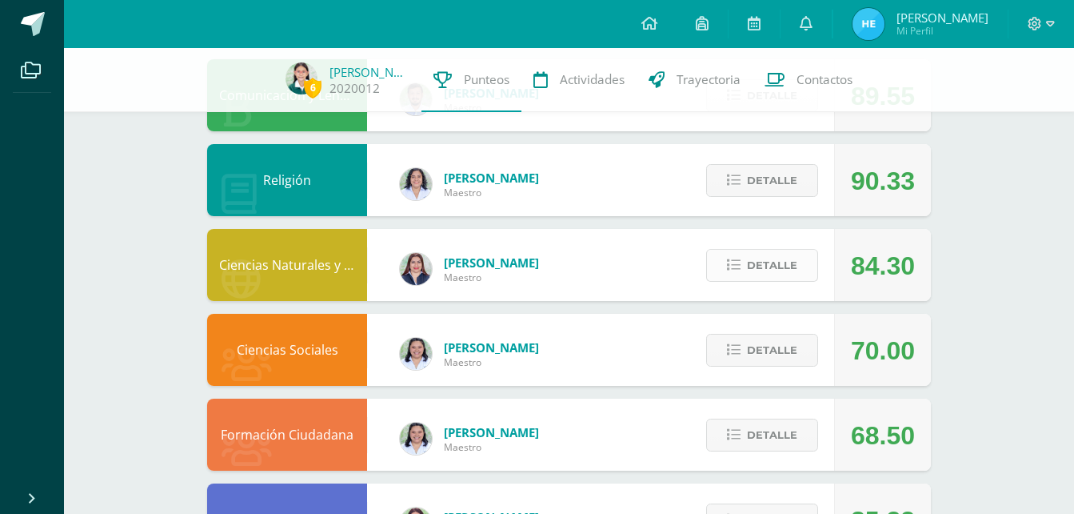
click at [794, 261] on span "Detalle" at bounding box center [772, 265] width 50 height 30
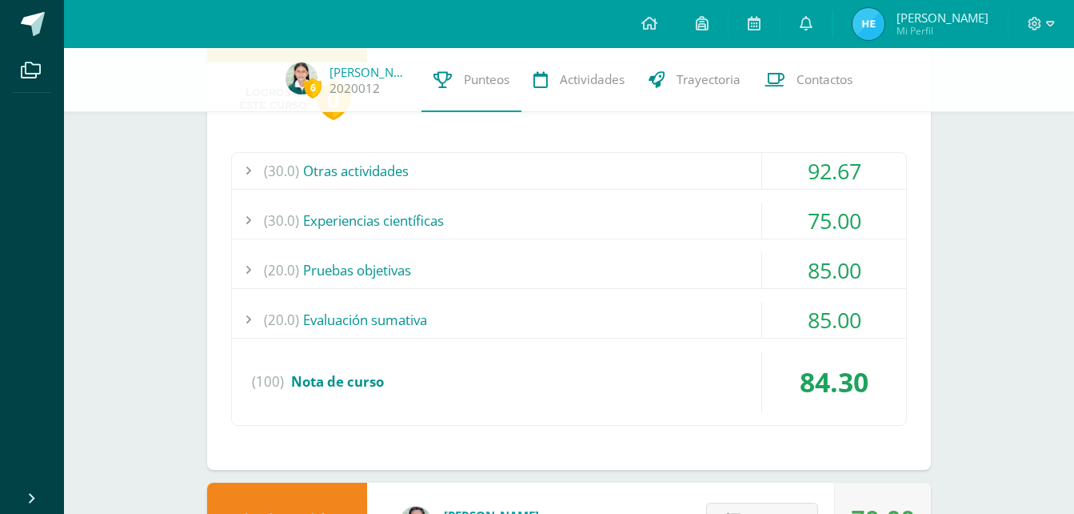
scroll to position [602, 0]
click at [1012, 348] on div "6 [PERSON_NAME] 2020012 Punteos Actividades Trayectoria Contactos Pendiente Uni…" at bounding box center [569, 354] width 1010 height 1817
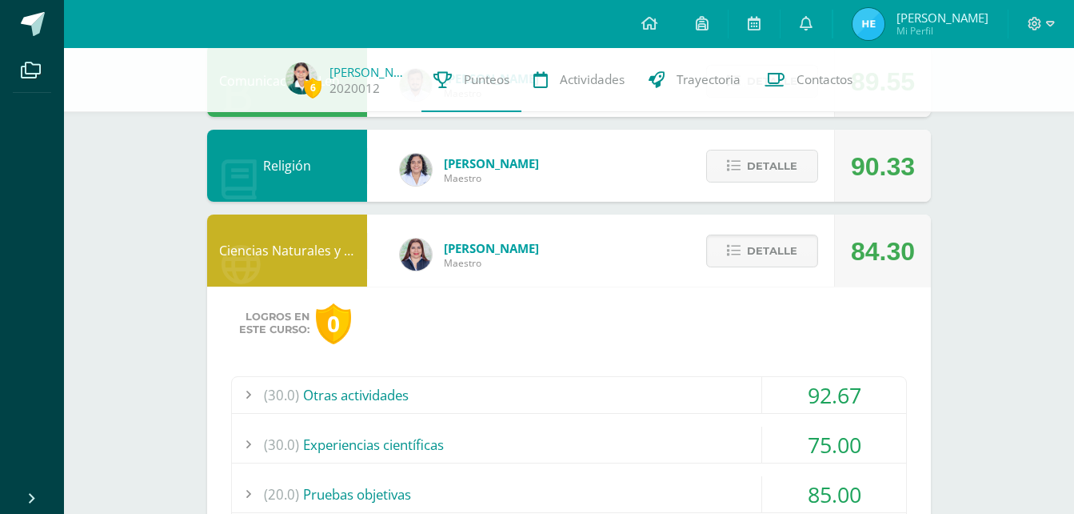
scroll to position [376, 0]
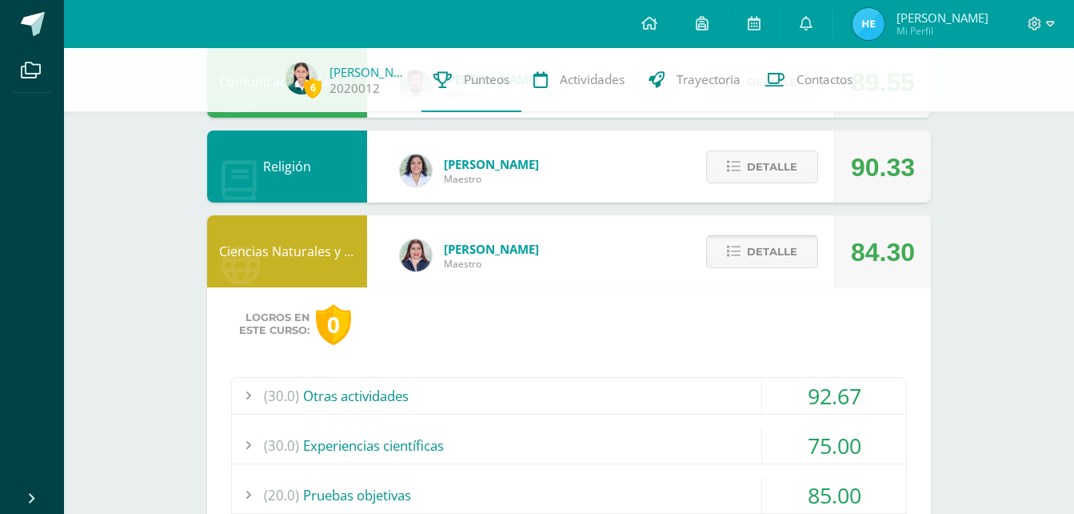
click at [753, 242] on span "Detalle" at bounding box center [772, 252] width 50 height 30
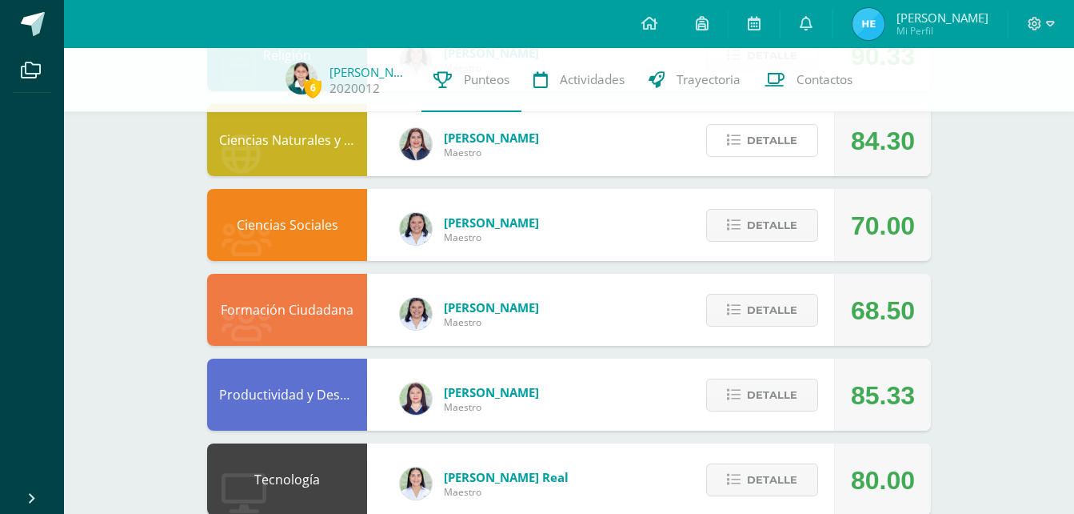
scroll to position [488, 0]
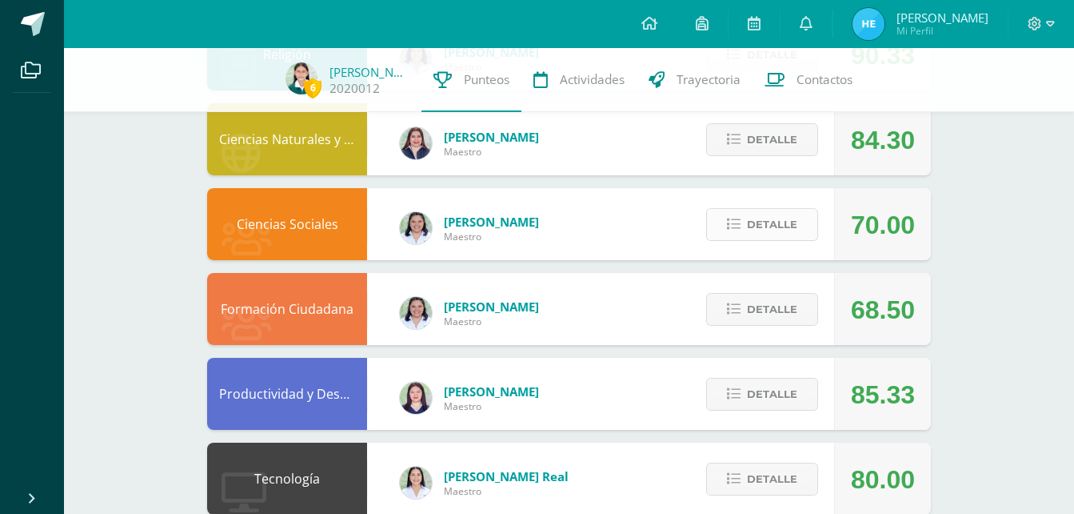
click at [777, 216] on span "Detalle" at bounding box center [772, 225] width 50 height 30
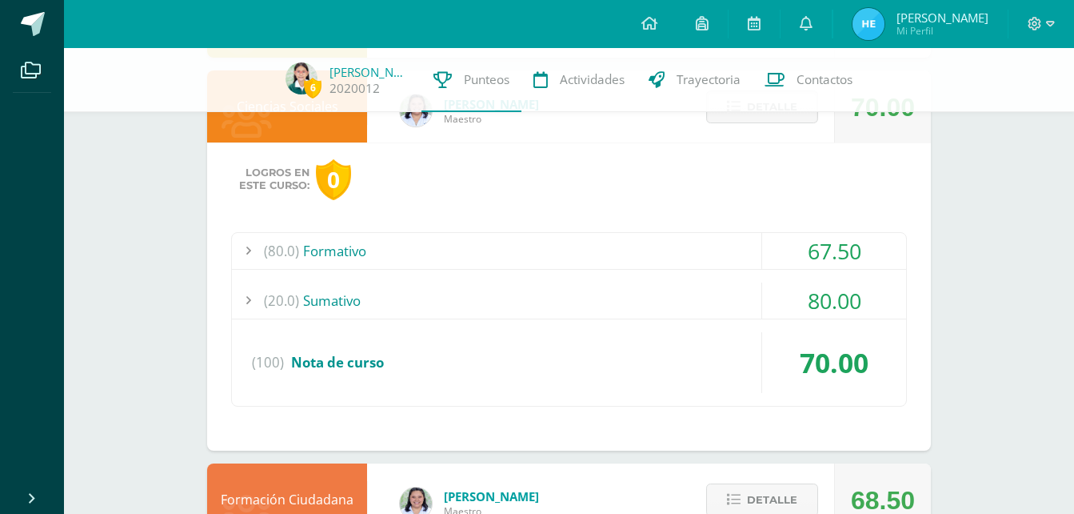
scroll to position [606, 0]
click at [798, 155] on div "Logros en este curso: 0 (80.0) Formativo 67.50 Formativa 1/ relaciones comercia…" at bounding box center [569, 296] width 724 height 308
click at [797, 157] on div "Logros en este curso: 0 (80.0) Formativo 67.50 Formativa 1/ relaciones comercia…" at bounding box center [569, 296] width 724 height 308
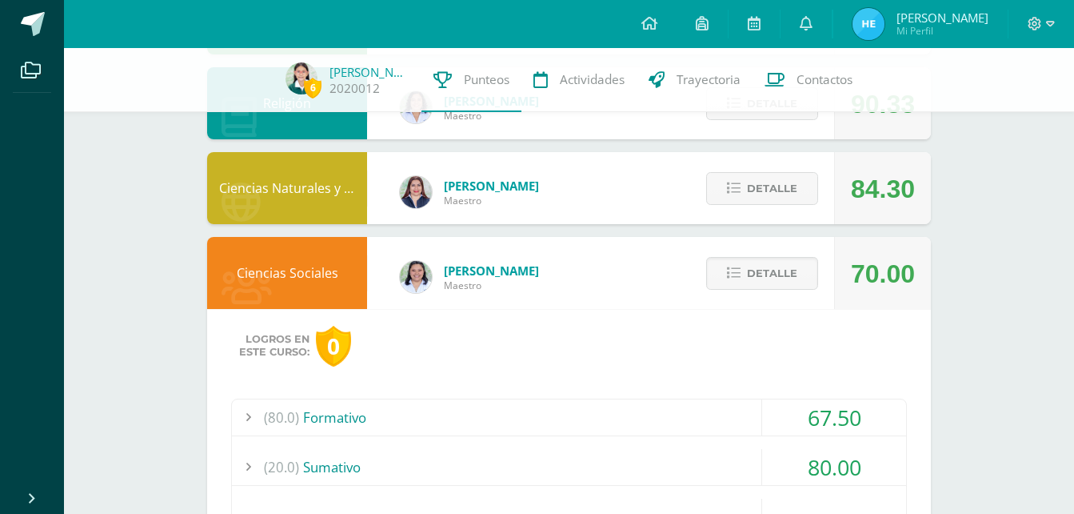
scroll to position [438, 0]
click at [765, 273] on span "Detalle" at bounding box center [772, 274] width 50 height 30
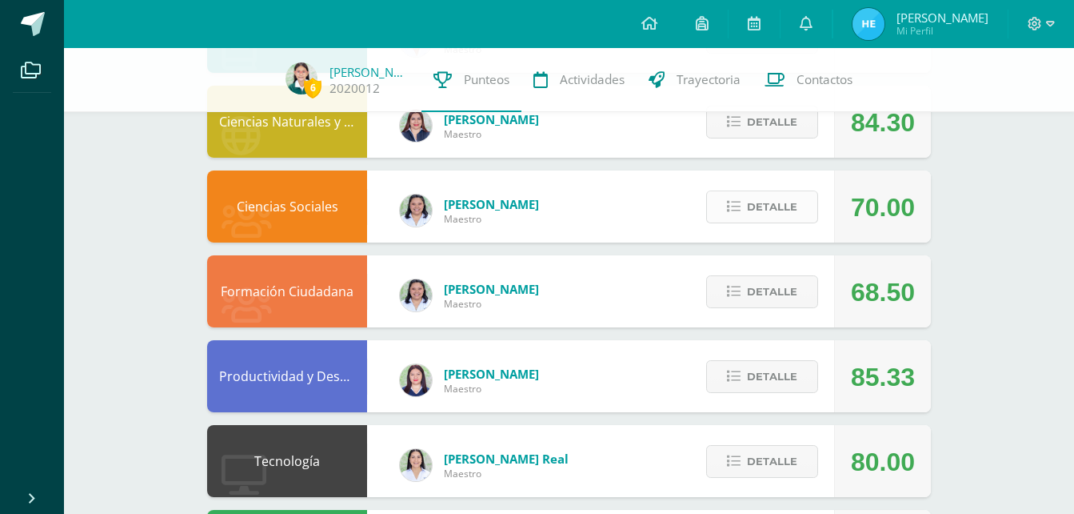
scroll to position [506, 0]
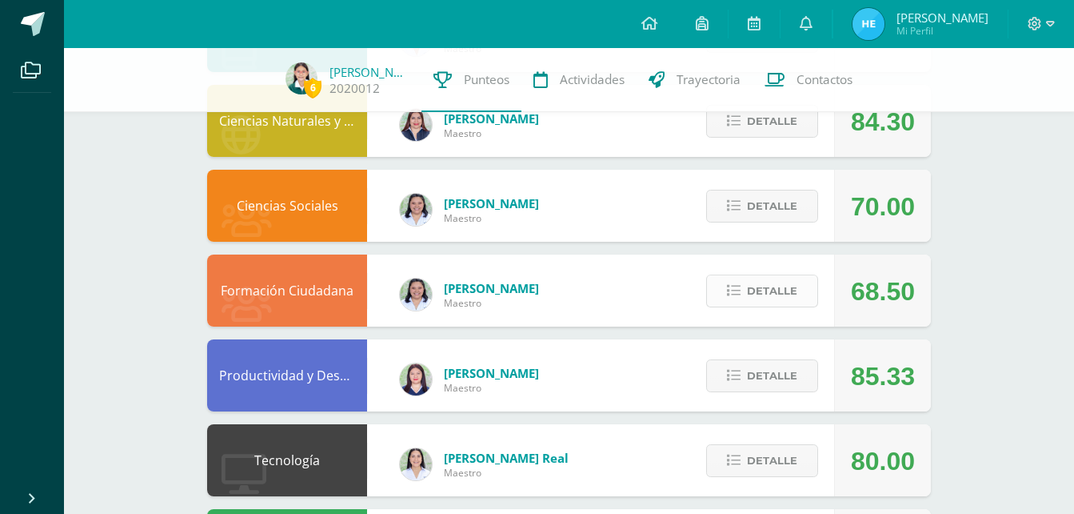
click at [764, 290] on span "Detalle" at bounding box center [772, 291] width 50 height 30
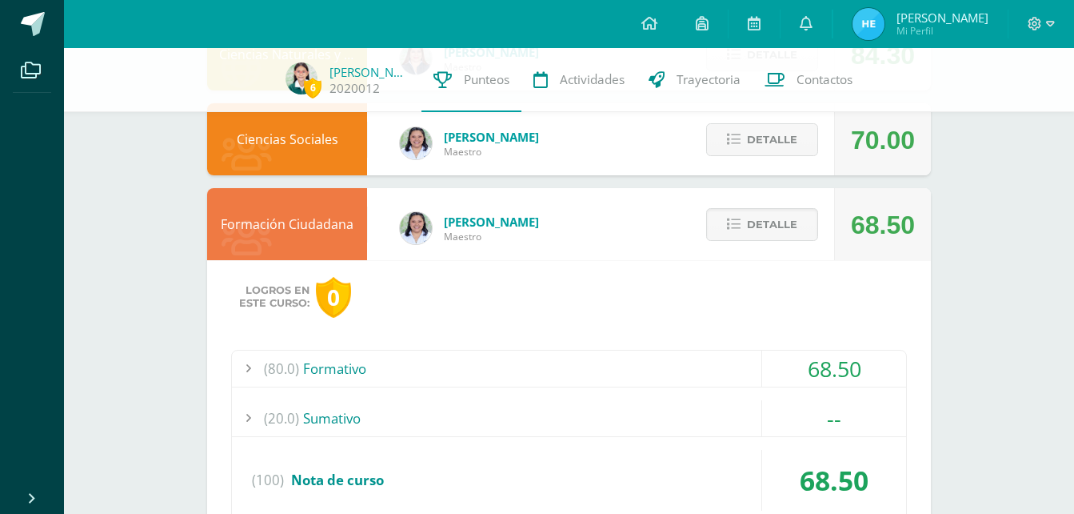
scroll to position [570, 0]
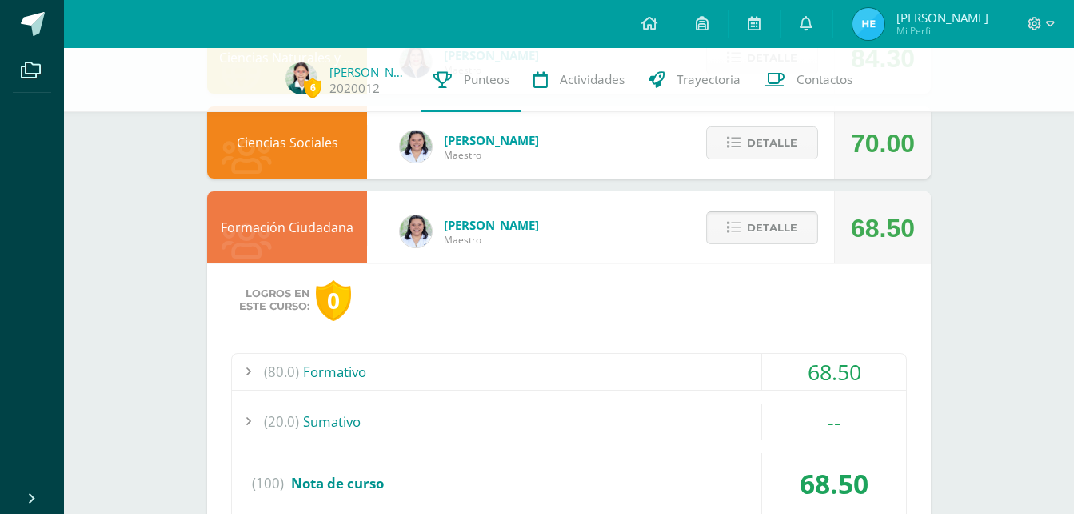
click at [768, 234] on span "Detalle" at bounding box center [772, 228] width 50 height 30
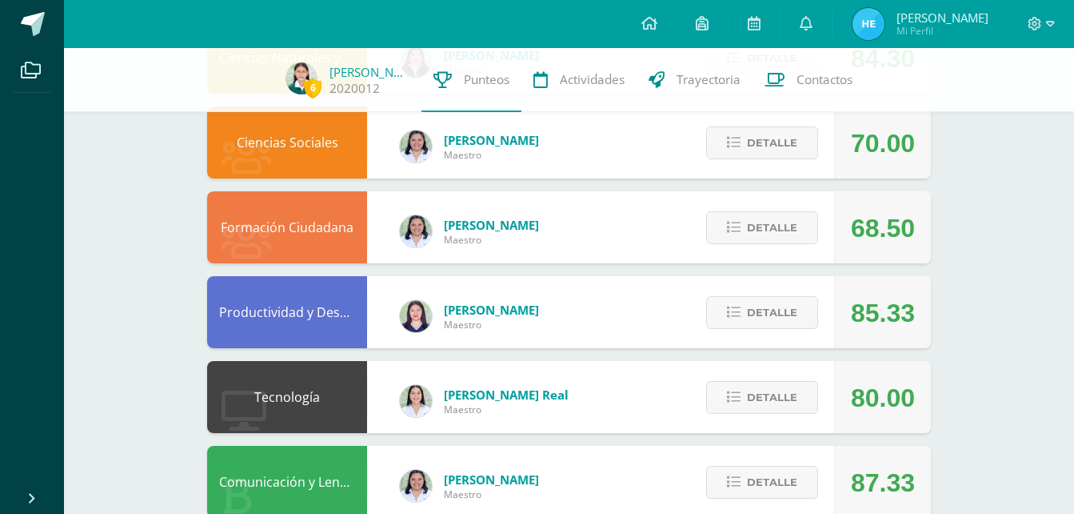
click at [467, 310] on span "[PERSON_NAME]" at bounding box center [491, 310] width 95 height 16
click at [766, 310] on span "Detalle" at bounding box center [772, 313] width 50 height 30
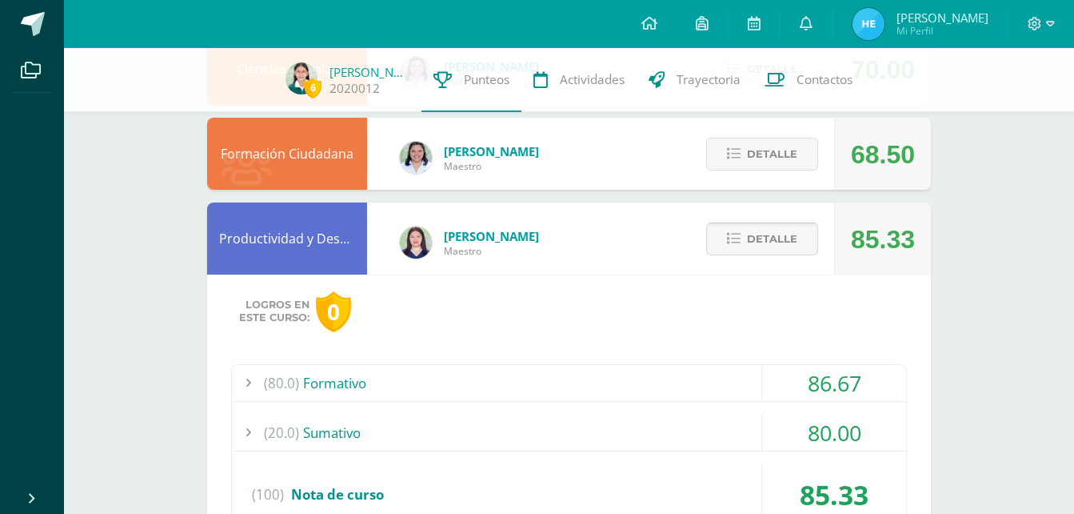
scroll to position [644, 0]
click at [690, 218] on div "Detalle" at bounding box center [758, 238] width 152 height 72
click at [287, 260] on div "Productividad y Desarrollo" at bounding box center [287, 238] width 160 height 72
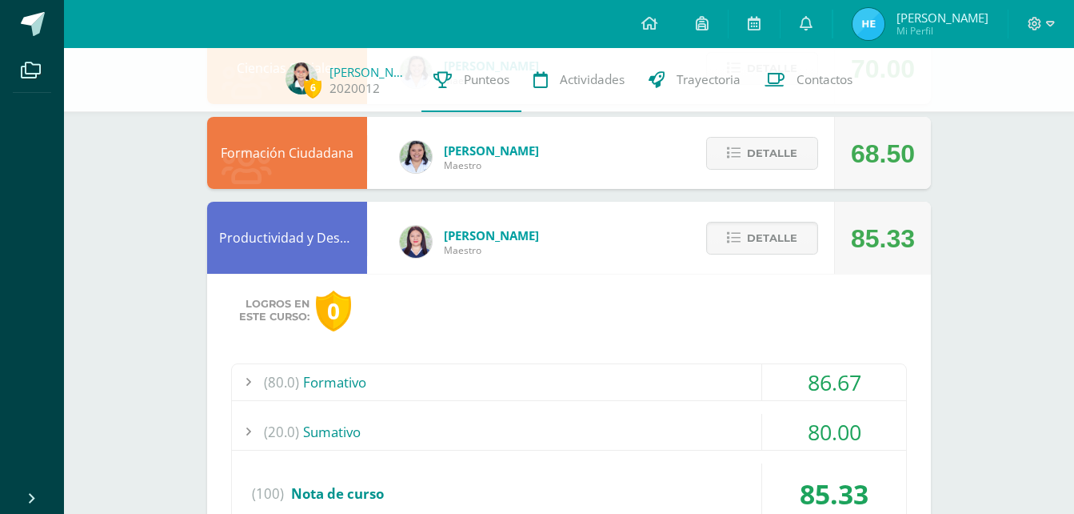
click at [287, 260] on div "Productividad y Desarrollo" at bounding box center [287, 238] width 160 height 72
click at [771, 238] on span "Detalle" at bounding box center [772, 238] width 50 height 30
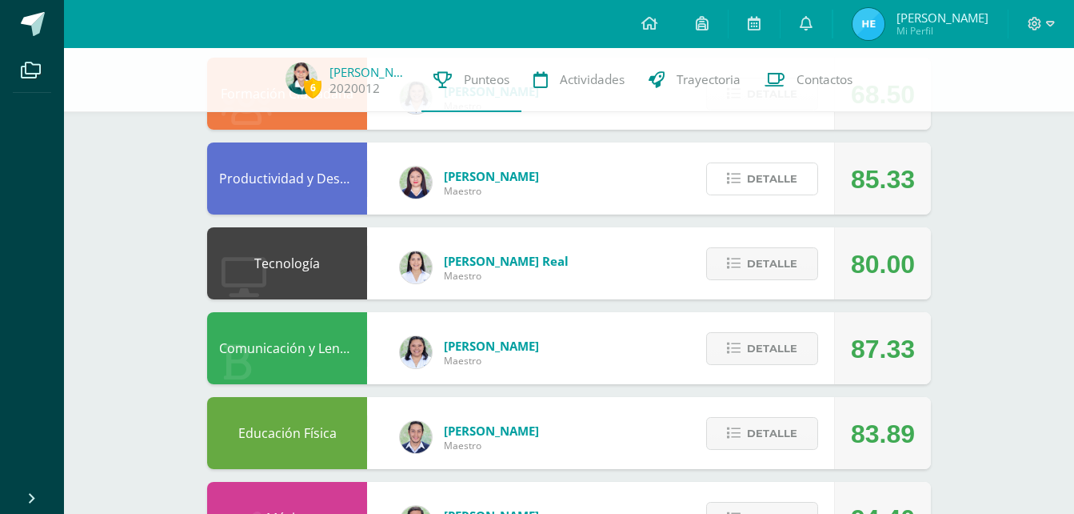
scroll to position [704, 0]
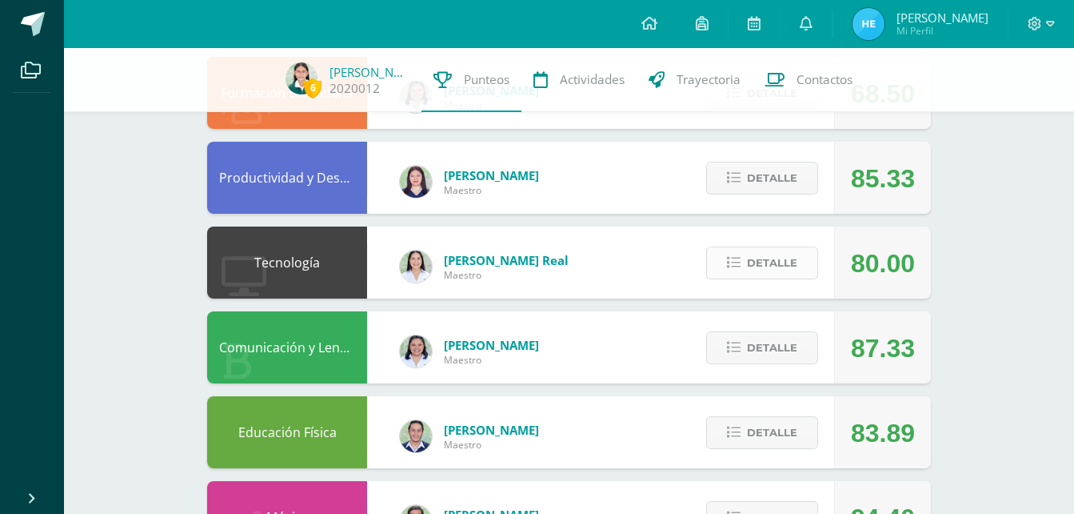
click at [773, 256] on span "Detalle" at bounding box center [772, 263] width 50 height 30
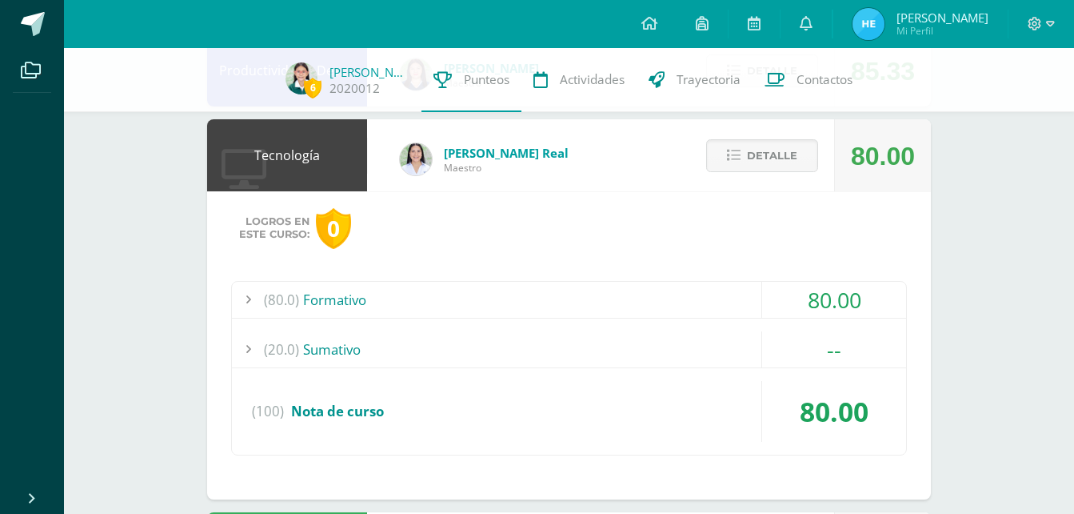
scroll to position [807, 0]
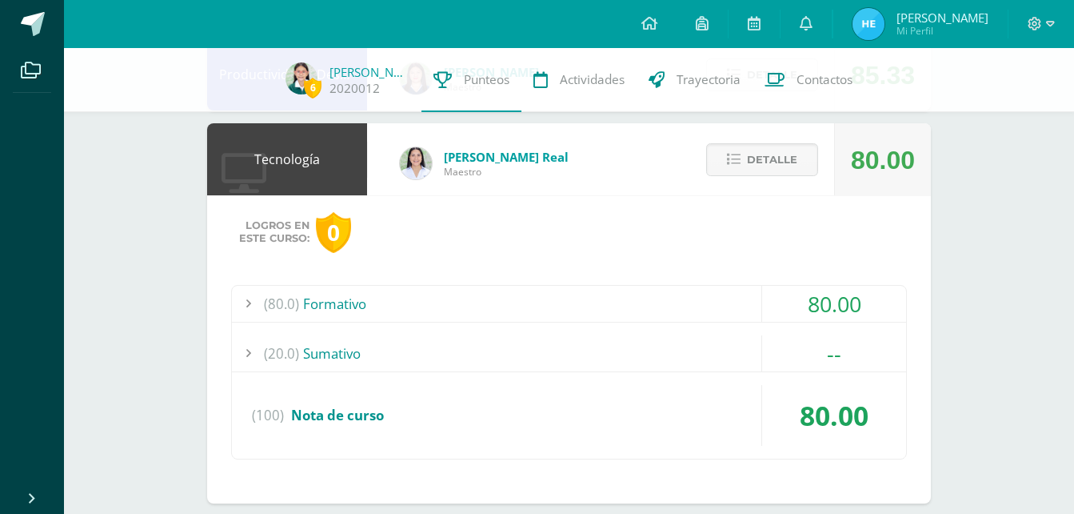
click at [546, 175] on div "[PERSON_NAME] Real Maestro" at bounding box center [484, 159] width 233 height 64
drag, startPoint x: 546, startPoint y: 175, endPoint x: 736, endPoint y: 169, distance: 190.5
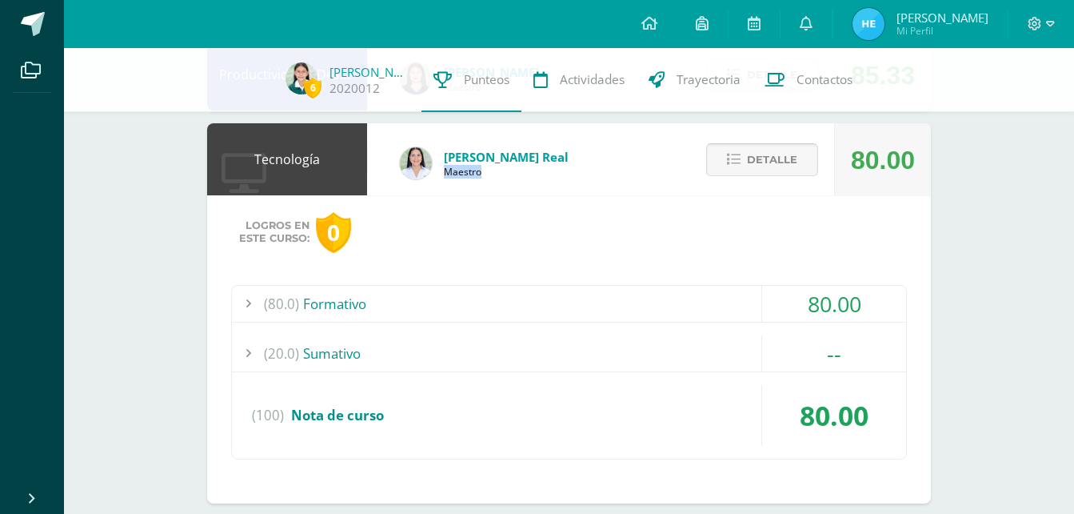
click at [736, 169] on button "Detalle" at bounding box center [762, 159] width 112 height 33
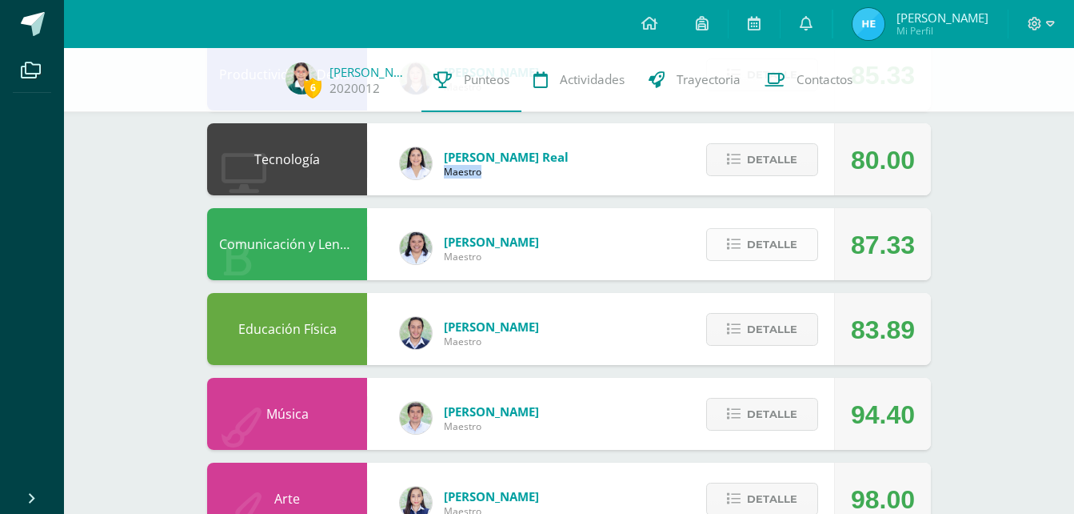
click at [749, 242] on span "Detalle" at bounding box center [772, 245] width 50 height 30
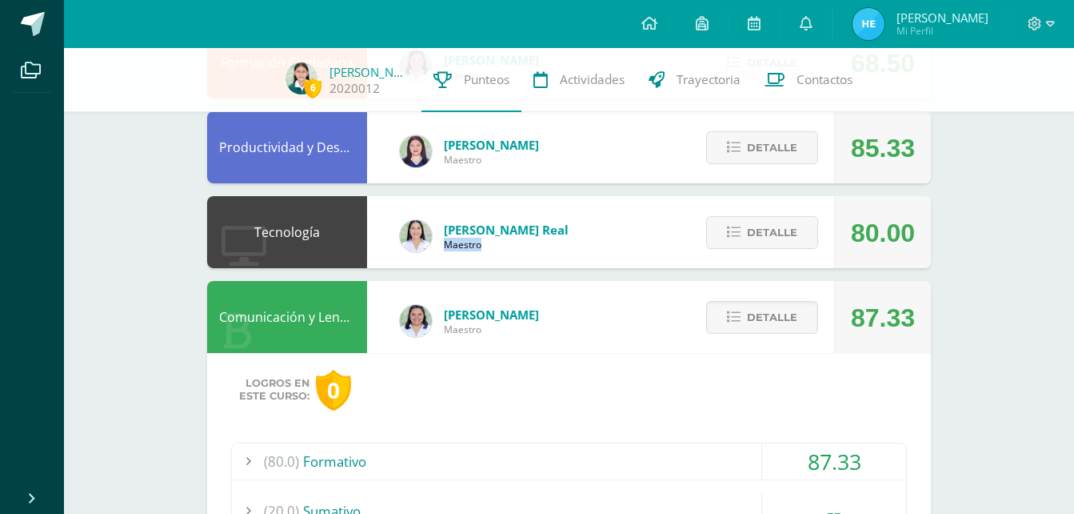
scroll to position [733, 0]
click at [786, 318] on span "Detalle" at bounding box center [772, 318] width 50 height 30
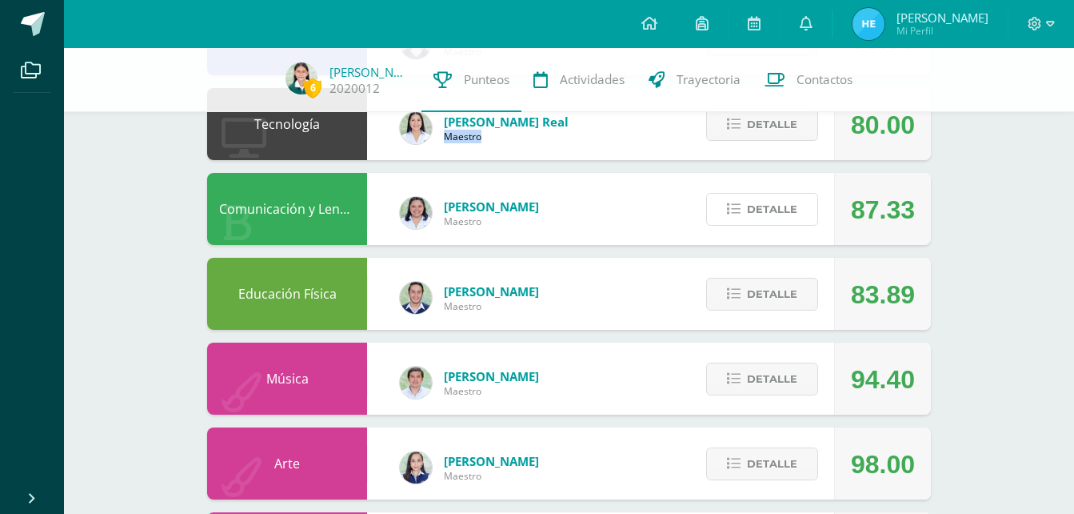
scroll to position [849, 0]
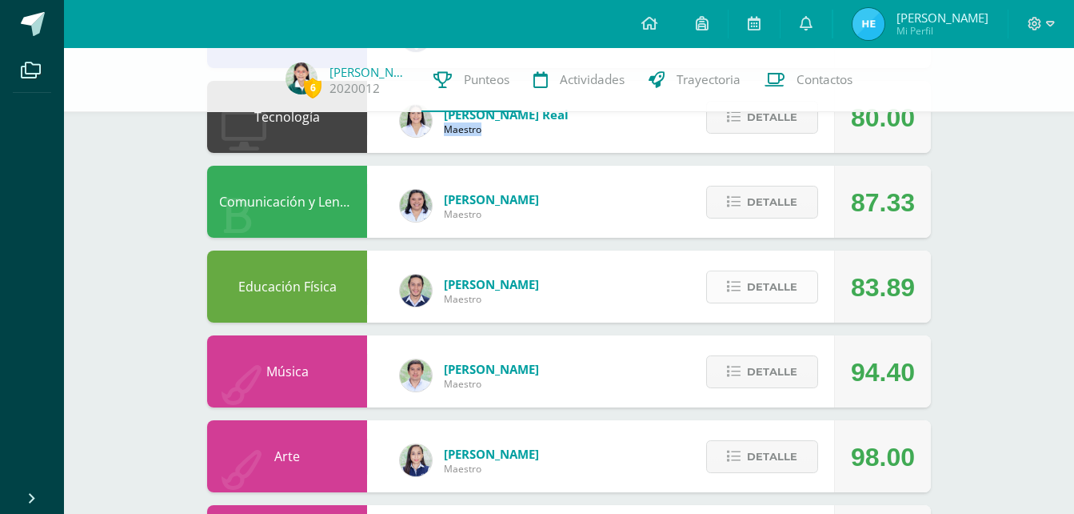
click at [773, 288] on span "Detalle" at bounding box center [772, 287] width 50 height 30
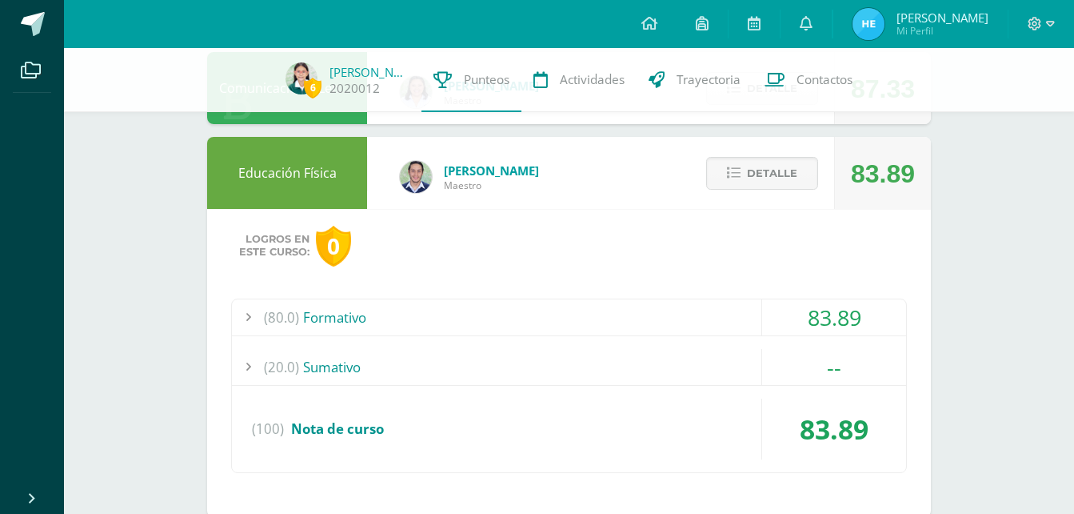
scroll to position [964, 0]
click at [637, 201] on div "Educación Física [PERSON_NAME] 83.89 [GEOGRAPHIC_DATA] Logros en este curso: 0 …" at bounding box center [569, 326] width 724 height 380
click at [618, 167] on div "Educación Física [PERSON_NAME] 83.89 [GEOGRAPHIC_DATA] Logros en este curso: 0 …" at bounding box center [569, 326] width 724 height 380
drag, startPoint x: 618, startPoint y: 167, endPoint x: 581, endPoint y: 174, distance: 37.5
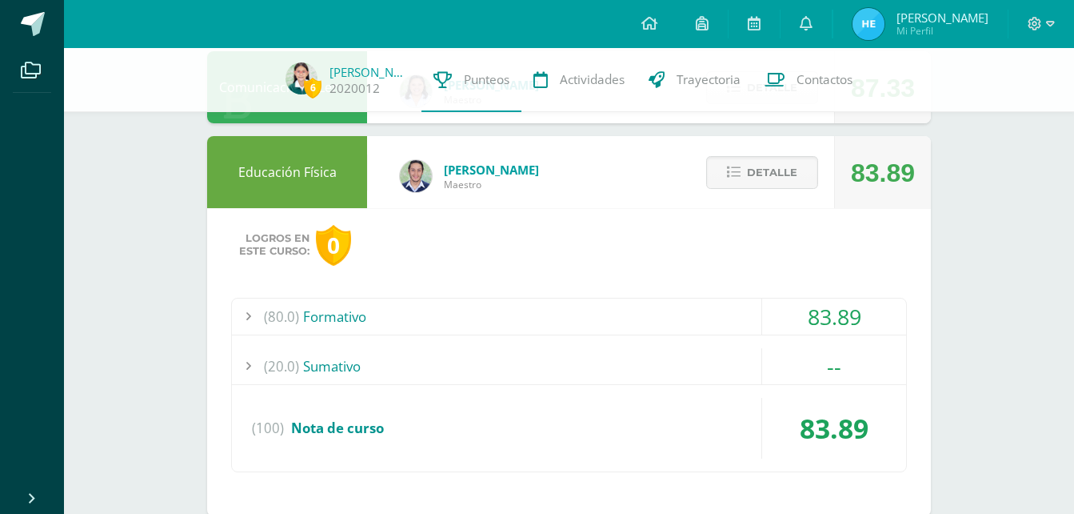
click at [581, 174] on div "Educación Física [PERSON_NAME] 83.89 [GEOGRAPHIC_DATA] Logros en este curso: 0 …" at bounding box center [569, 326] width 724 height 380
drag, startPoint x: 581, startPoint y: 174, endPoint x: 751, endPoint y: 170, distance: 170.4
click at [751, 170] on div "Educación Física [PERSON_NAME] 83.89 [GEOGRAPHIC_DATA] Logros en este curso: 0 …" at bounding box center [569, 326] width 724 height 380
click at [751, 170] on span "Detalle" at bounding box center [772, 173] width 50 height 30
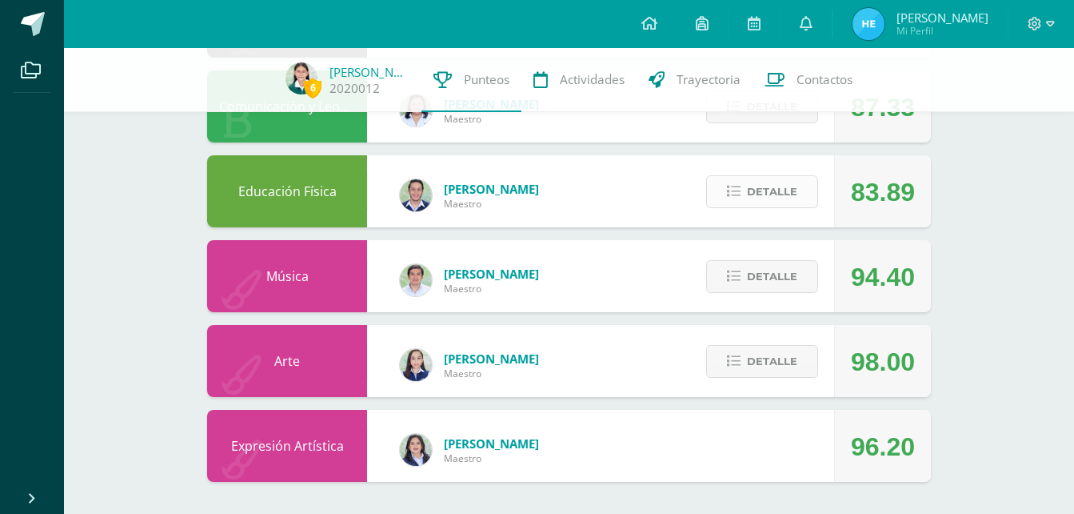
scroll to position [945, 0]
click at [789, 275] on span "Detalle" at bounding box center [772, 277] width 50 height 30
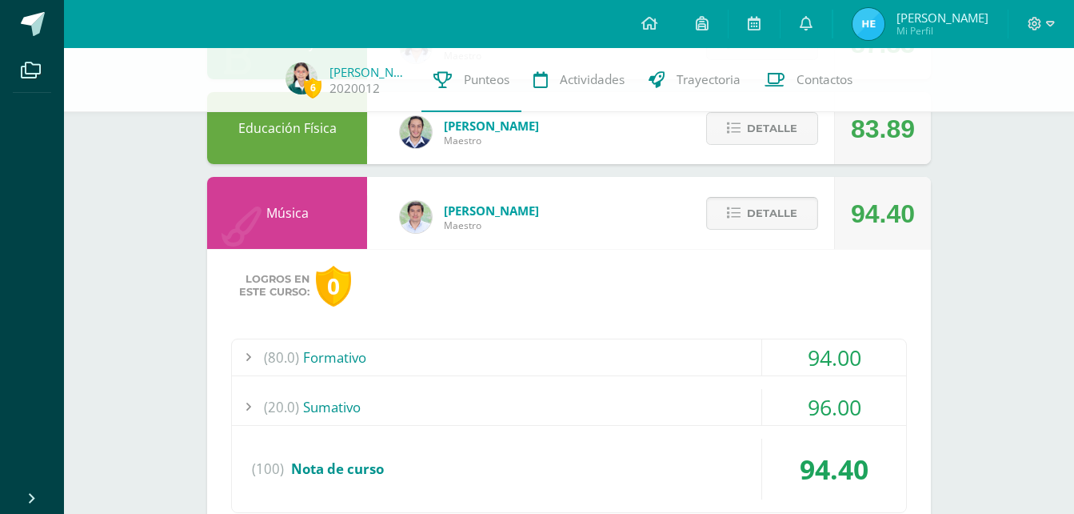
scroll to position [975, 0]
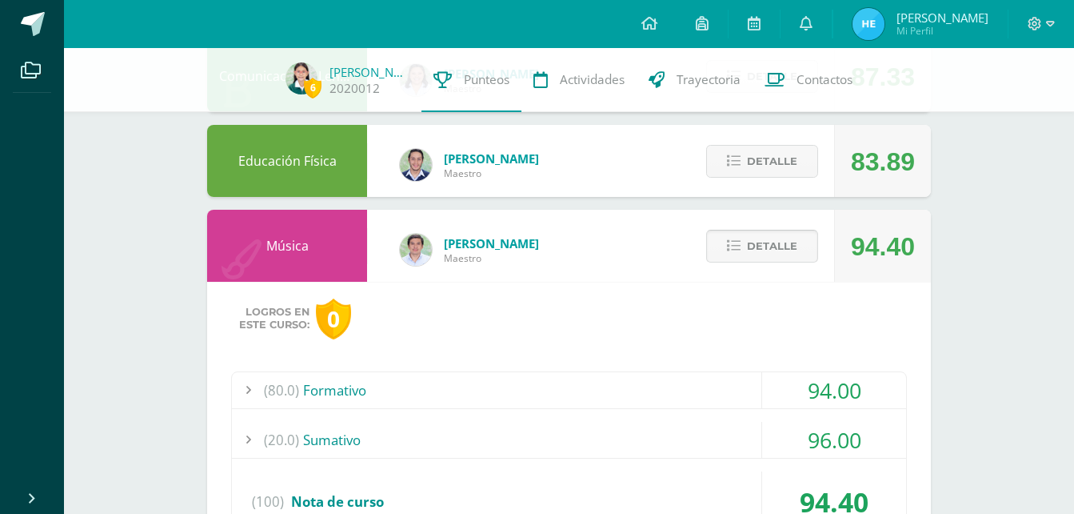
click at [743, 237] on button "Detalle" at bounding box center [762, 246] width 112 height 33
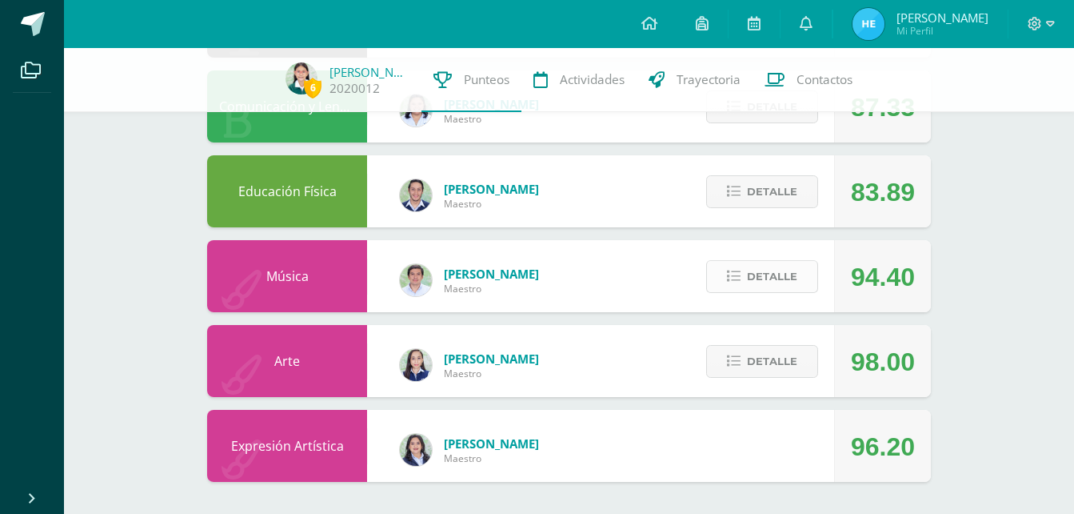
scroll to position [945, 0]
click at [756, 368] on span "Detalle" at bounding box center [772, 361] width 50 height 30
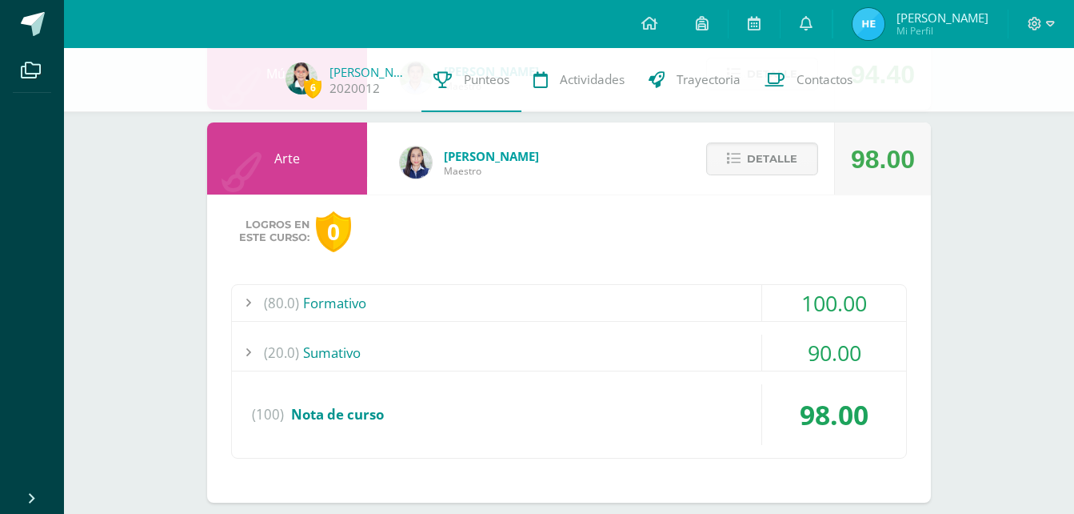
scroll to position [1165, 0]
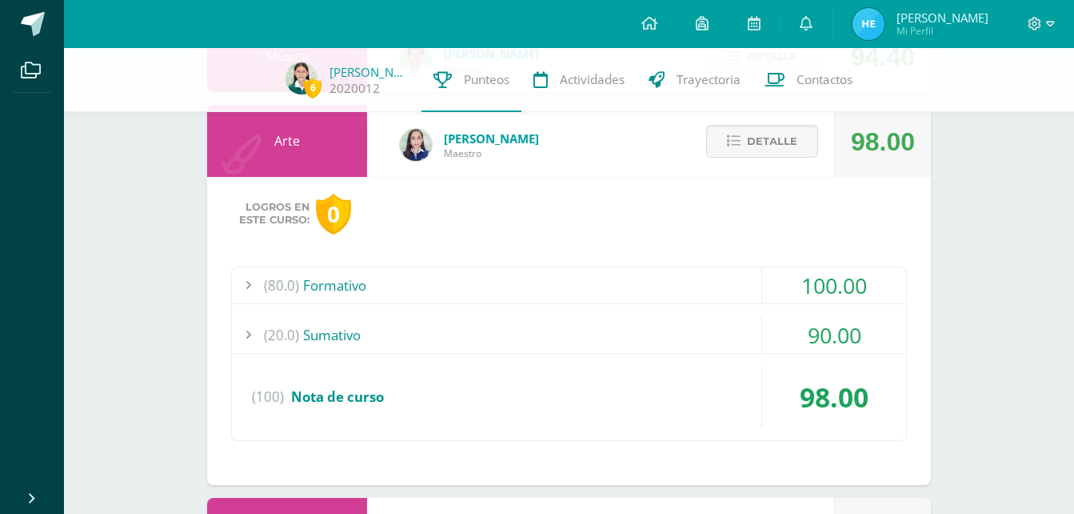
click at [589, 152] on div "Arte [PERSON_NAME] 98.00 [GEOGRAPHIC_DATA] Logros en este curso: 0 (80.0) Forma…" at bounding box center [569, 295] width 724 height 380
click at [442, 155] on div "[PERSON_NAME]" at bounding box center [469, 145] width 171 height 72
click at [754, 136] on span "Detalle" at bounding box center [772, 141] width 50 height 30
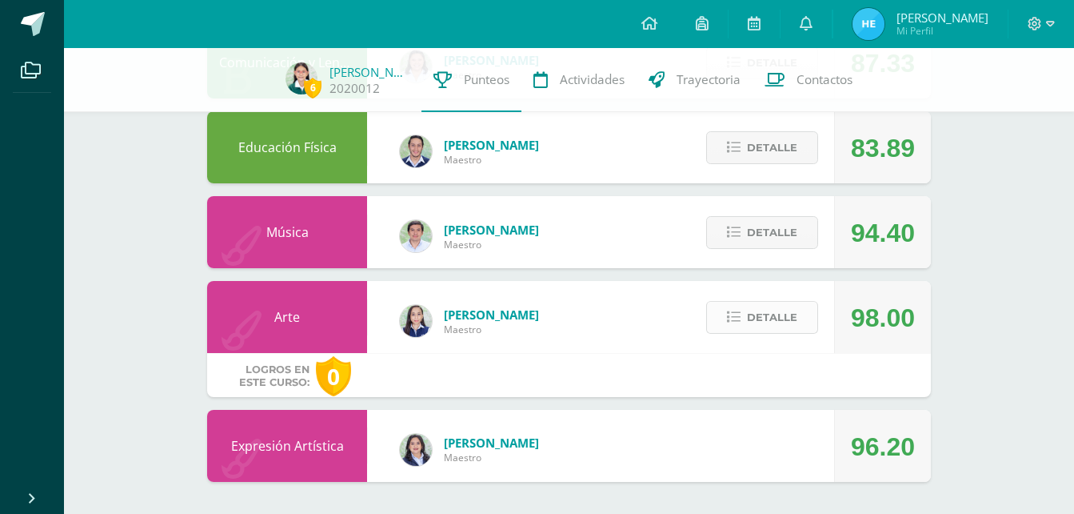
scroll to position [945, 0]
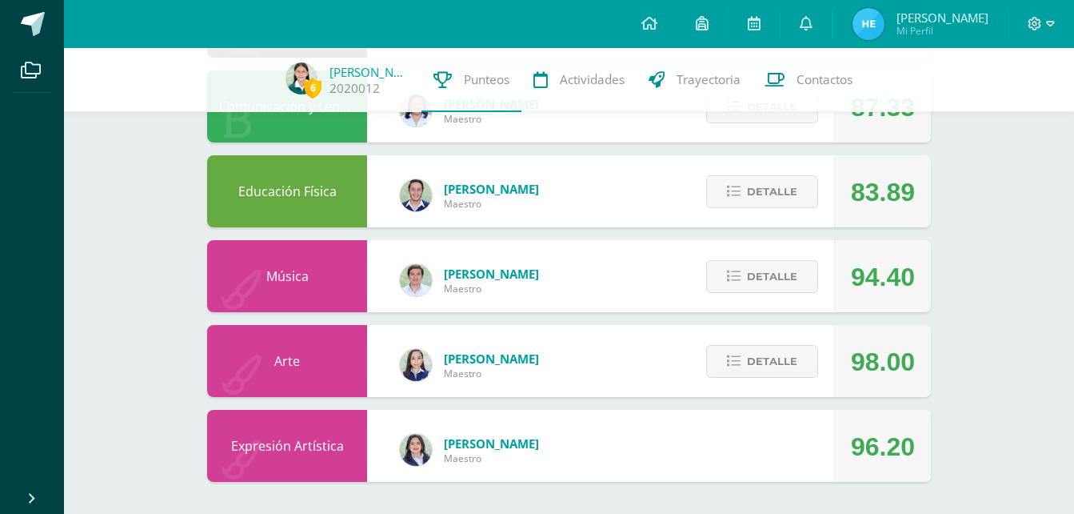
click at [445, 446] on span "[PERSON_NAME]" at bounding box center [491, 443] width 95 height 16
click at [752, 448] on div "Expresión Artística [PERSON_NAME] 96.20" at bounding box center [569, 446] width 724 height 72
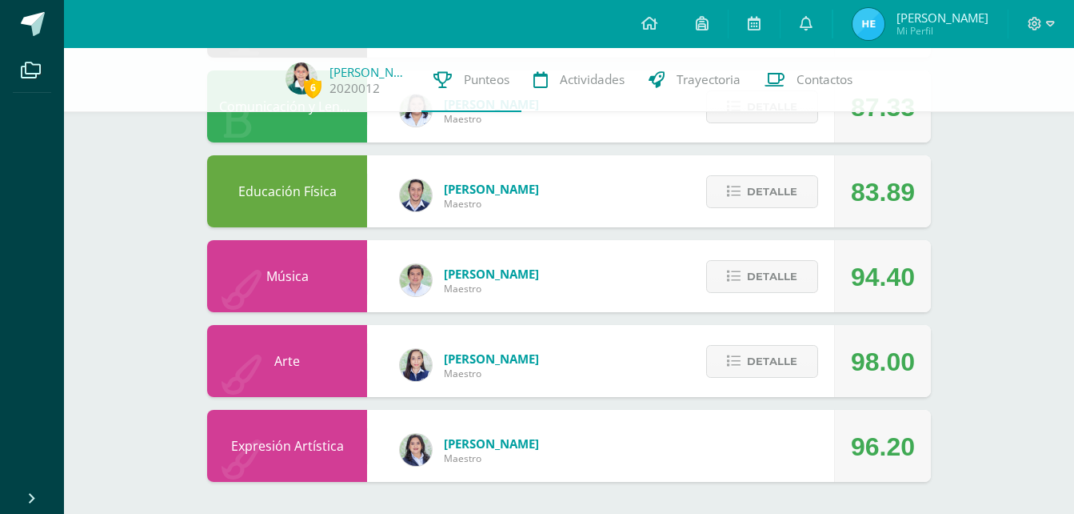
click at [891, 450] on div "96.20" at bounding box center [883, 446] width 64 height 72
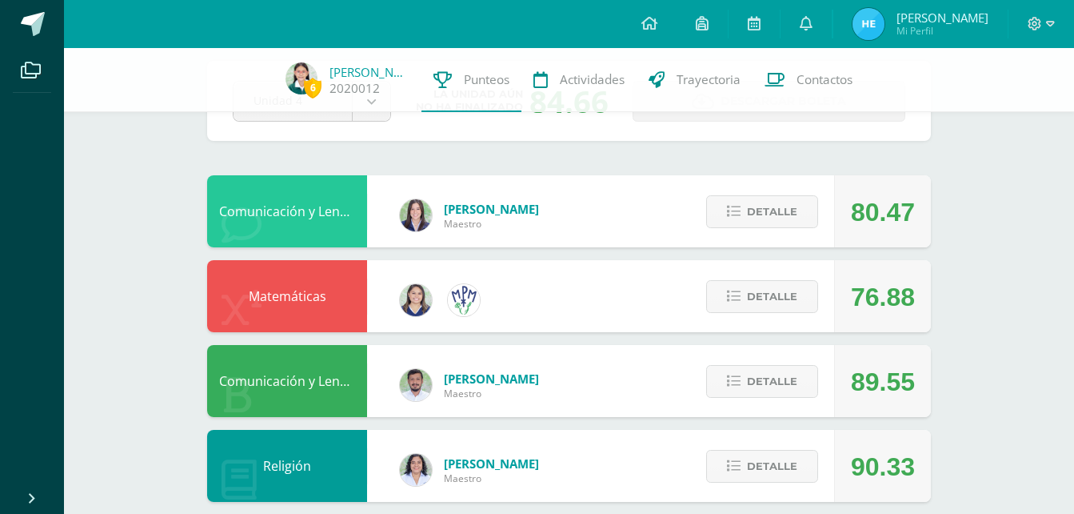
scroll to position [0, 0]
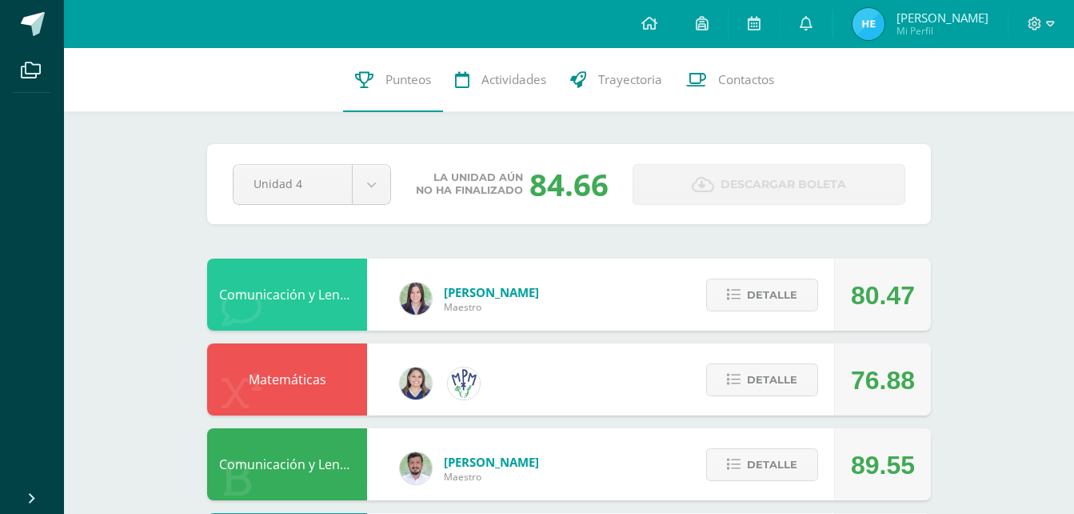
click at [567, 186] on div "84.66" at bounding box center [569, 184] width 79 height 42
drag, startPoint x: 561, startPoint y: 228, endPoint x: 514, endPoint y: 240, distance: 48.7
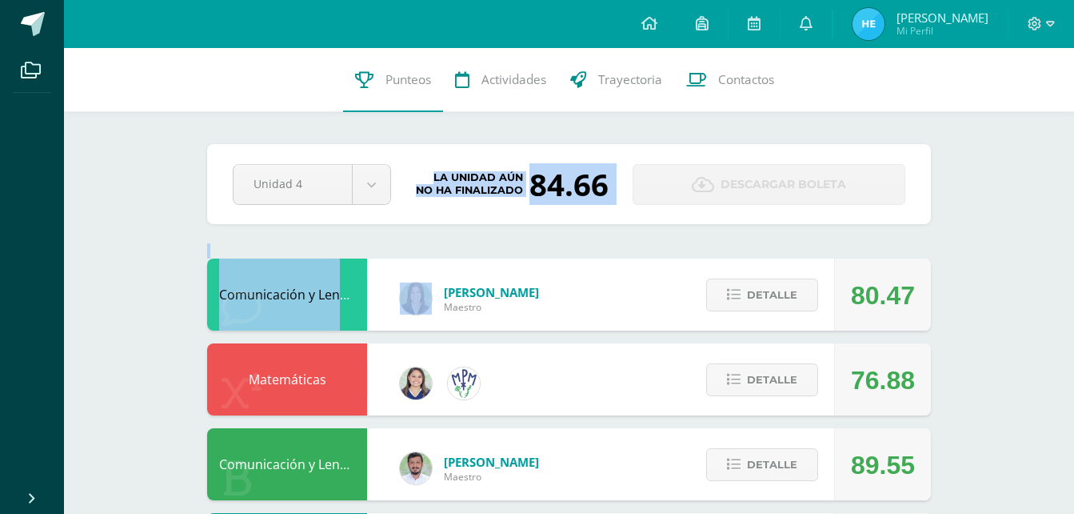
drag, startPoint x: 559, startPoint y: 270, endPoint x: 686, endPoint y: 238, distance: 130.9
